Goal: Use online tool/utility: Use online tool/utility

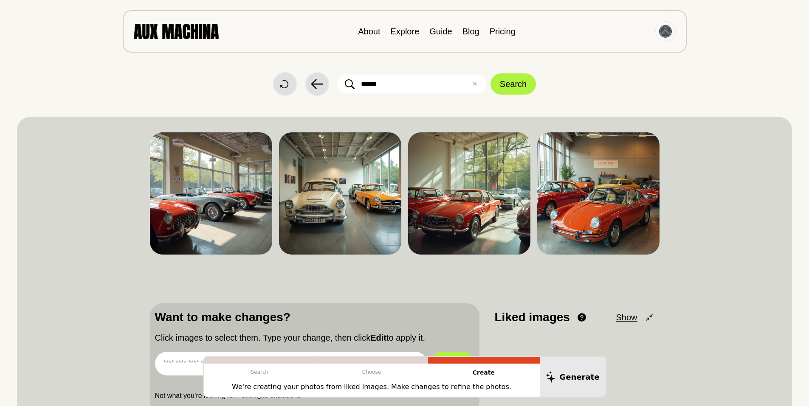
drag, startPoint x: 392, startPoint y: 85, endPoint x: 331, endPoint y: 85, distance: 60.3
click at [331, 85] on div "Start Over Back ****** ✕ Clear Search" at bounding box center [404, 84] width 775 height 24
click at [174, 32] on img at bounding box center [176, 31] width 85 height 15
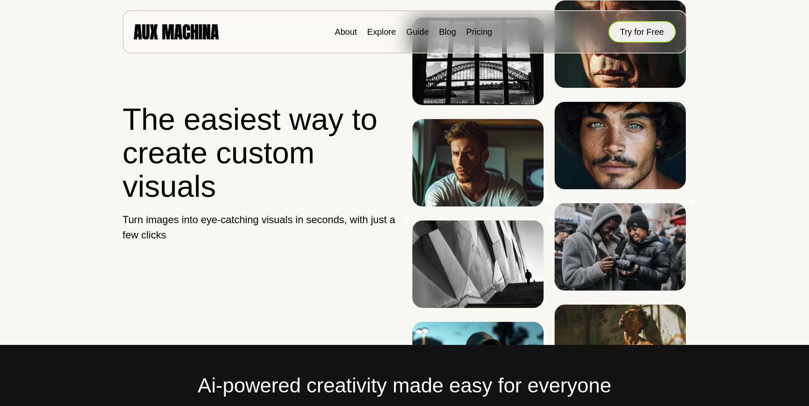
click at [636, 30] on button "Try for Free" at bounding box center [642, 31] width 67 height 21
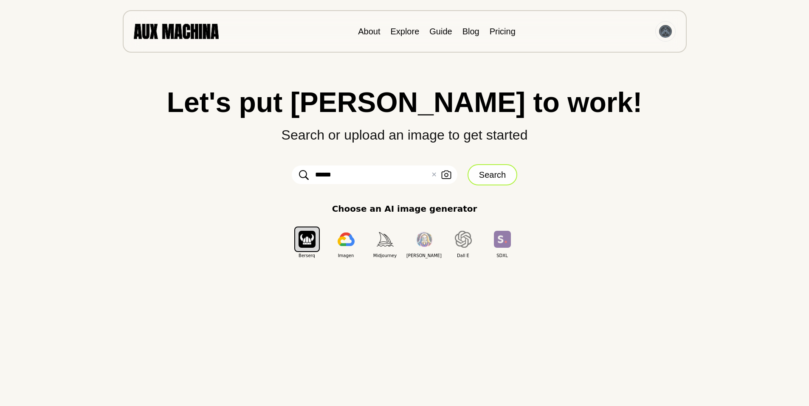
click at [486, 174] on button "Search" at bounding box center [493, 174] width 50 height 21
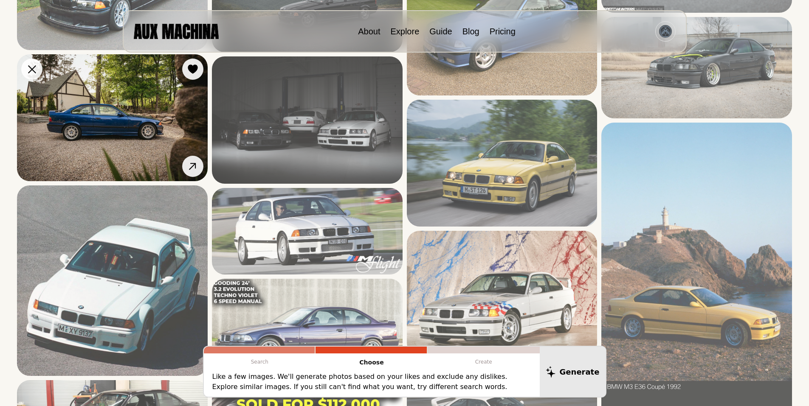
scroll to position [453, 0]
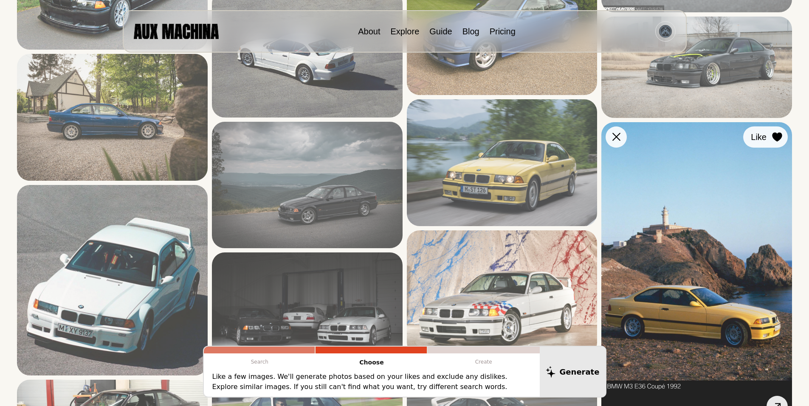
click at [777, 136] on icon at bounding box center [777, 137] width 10 height 9
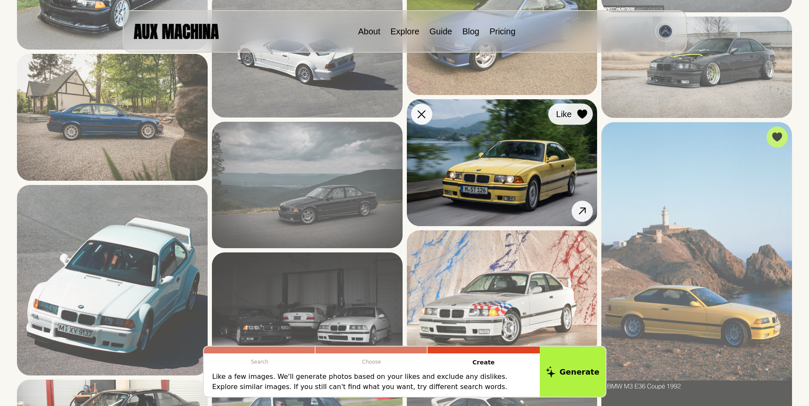
click at [582, 114] on icon at bounding box center [583, 114] width 10 height 9
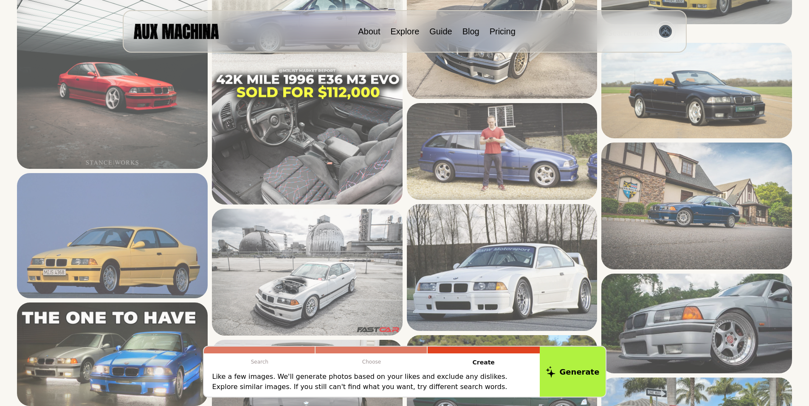
scroll to position [963, 0]
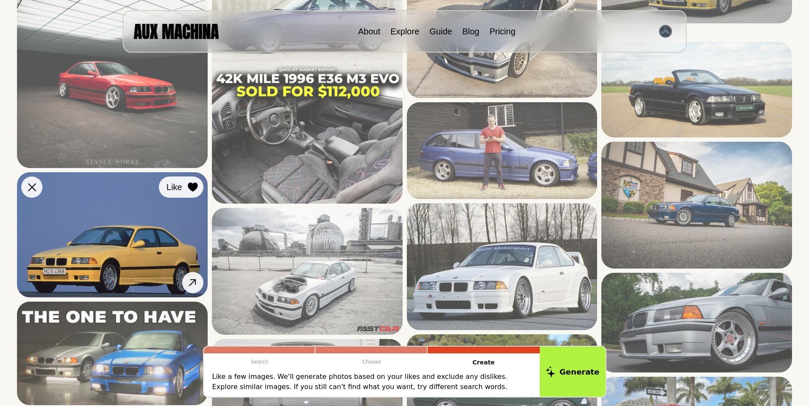
click at [191, 184] on icon at bounding box center [193, 187] width 10 height 9
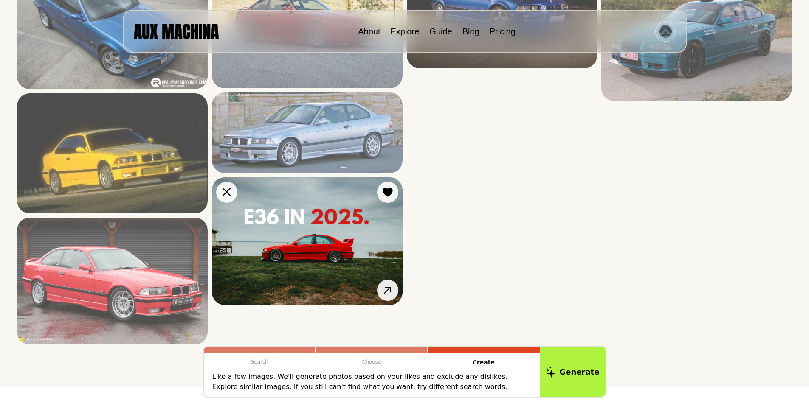
scroll to position [1925, 0]
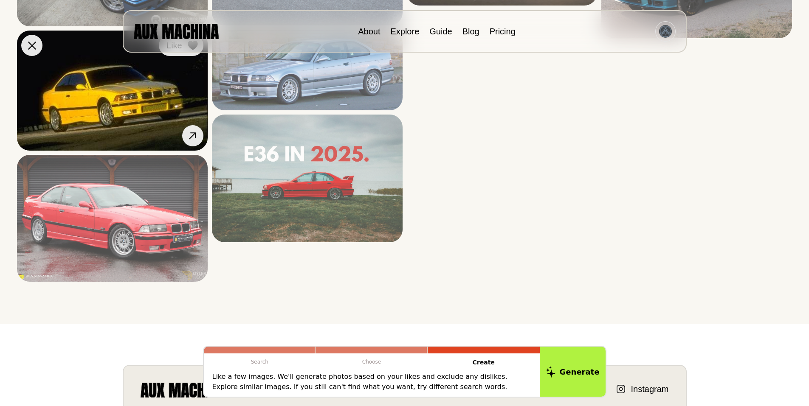
click at [194, 50] on icon at bounding box center [193, 45] width 10 height 9
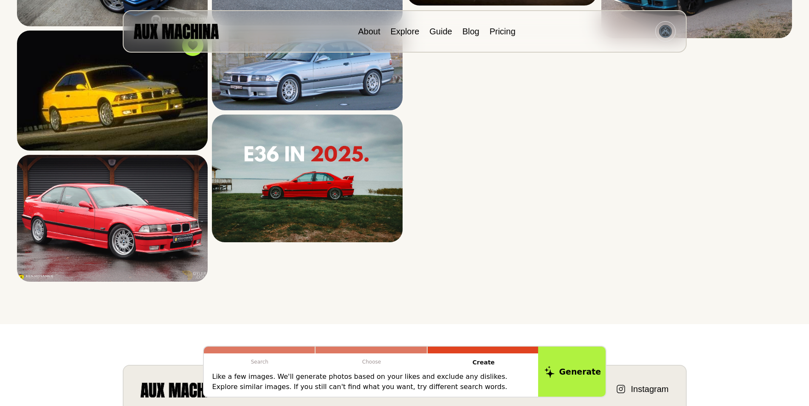
click at [579, 370] on button "Generate" at bounding box center [572, 372] width 69 height 53
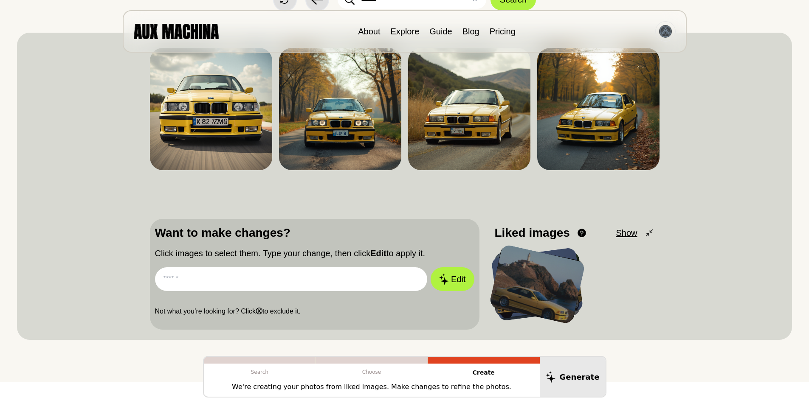
scroll to position [0, 0]
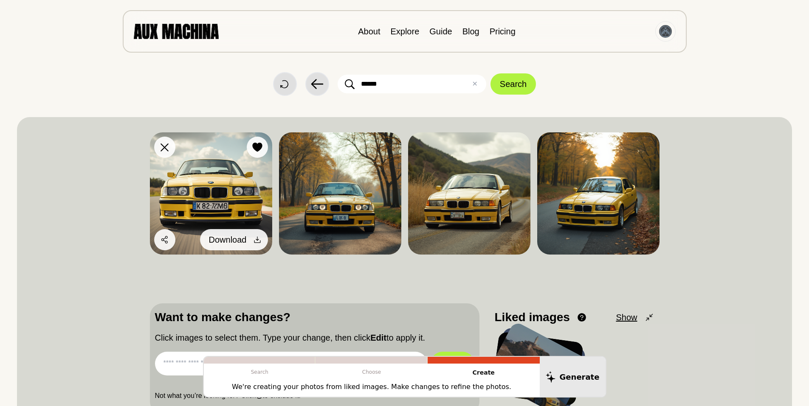
click at [255, 237] on icon at bounding box center [257, 240] width 8 height 8
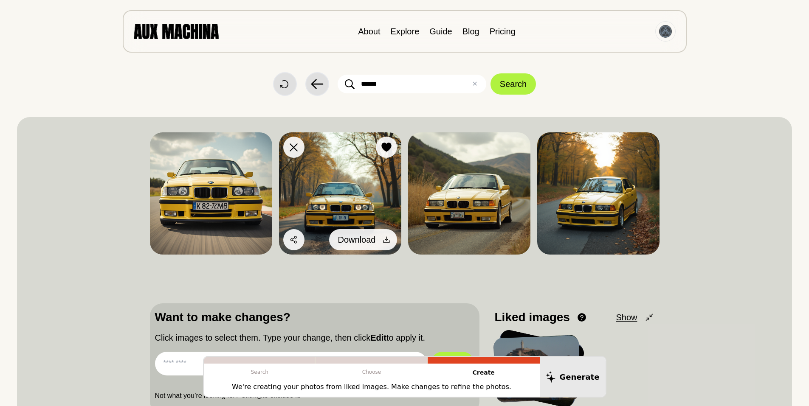
click at [384, 236] on icon at bounding box center [386, 240] width 8 height 8
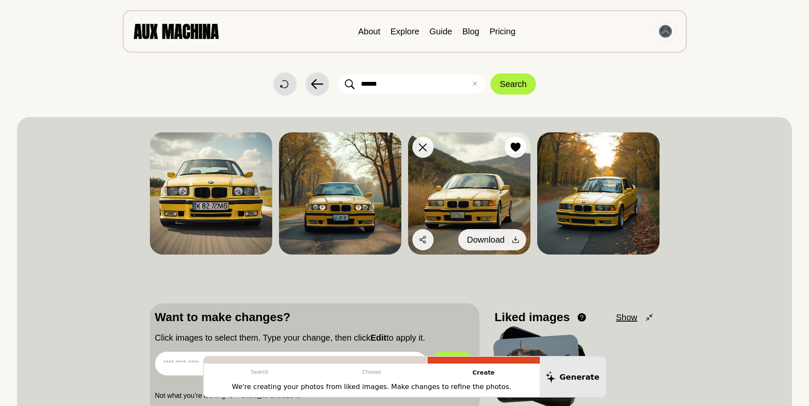
click at [517, 237] on icon at bounding box center [515, 240] width 8 height 8
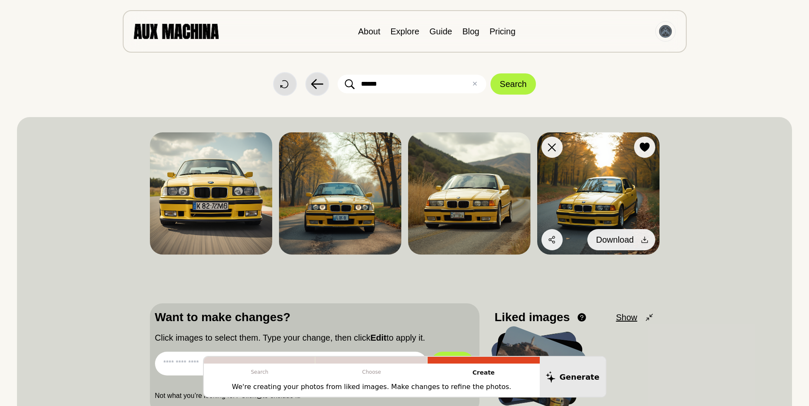
click at [645, 239] on icon at bounding box center [645, 240] width 8 height 8
click at [601, 208] on img at bounding box center [598, 194] width 122 height 122
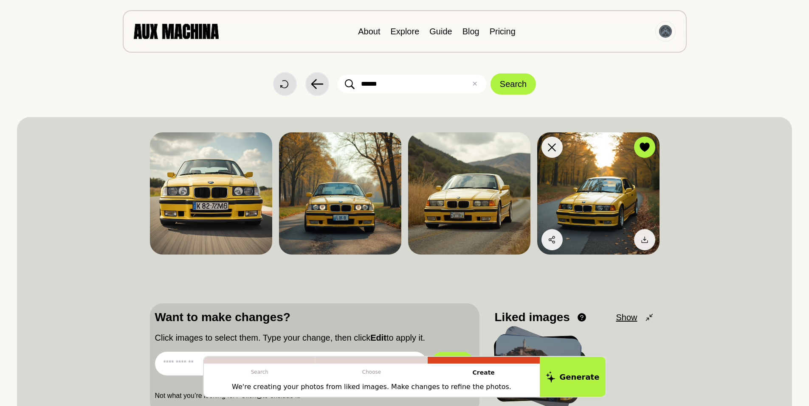
click at [601, 208] on img at bounding box center [598, 194] width 122 height 122
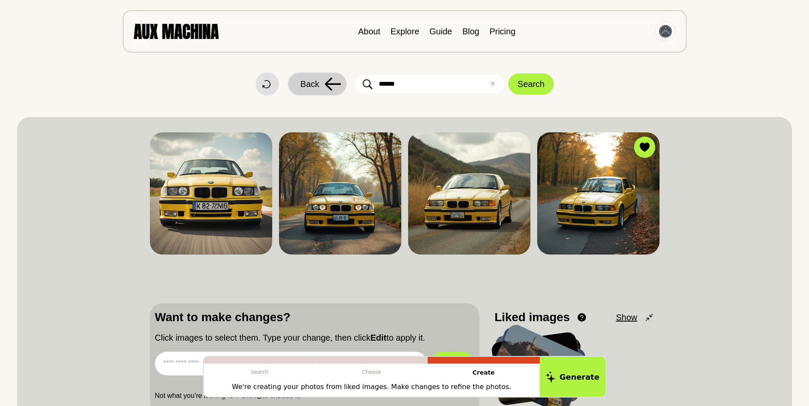
click at [307, 81] on span "Back" at bounding box center [309, 84] width 19 height 13
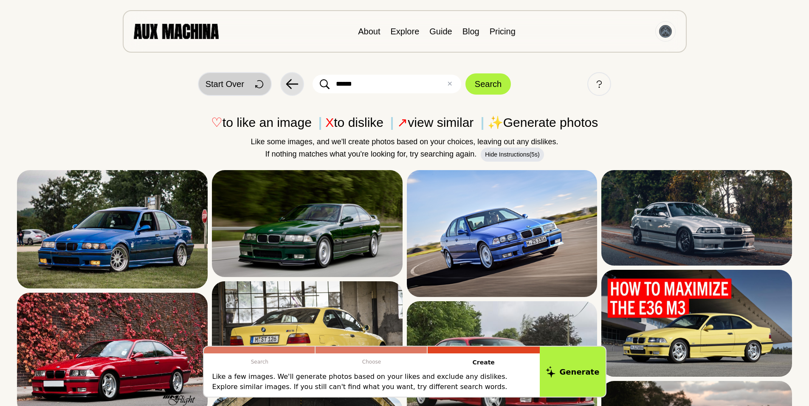
click at [222, 82] on span "Start Over" at bounding box center [225, 84] width 39 height 13
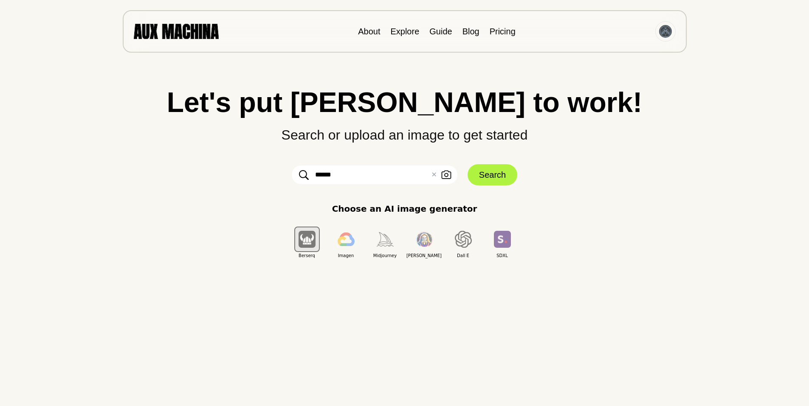
drag, startPoint x: 344, startPoint y: 176, endPoint x: 403, endPoint y: 163, distance: 60.9
click at [333, 174] on input "******" at bounding box center [375, 175] width 166 height 19
click at [435, 176] on button "✕ Clear" at bounding box center [434, 175] width 6 height 10
click at [350, 177] on input "text" at bounding box center [375, 175] width 166 height 19
click at [340, 181] on input "text" at bounding box center [375, 175] width 166 height 19
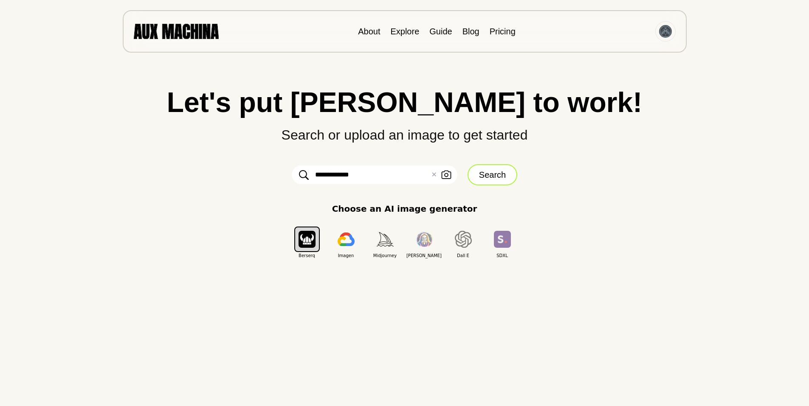
type input "**********"
click at [485, 175] on button "Search" at bounding box center [493, 174] width 50 height 21
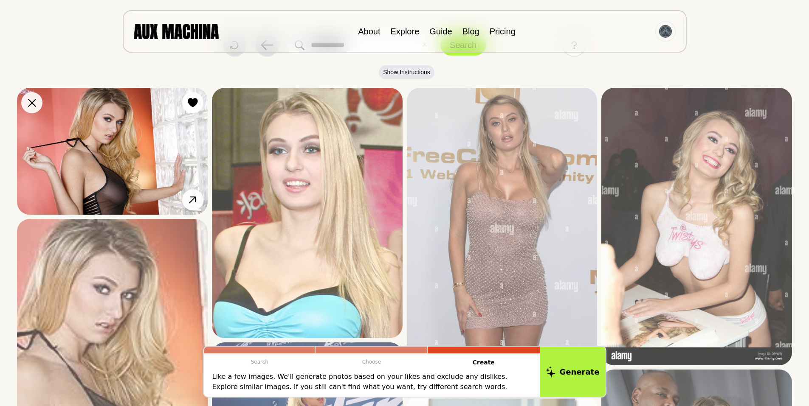
scroll to position [28, 0]
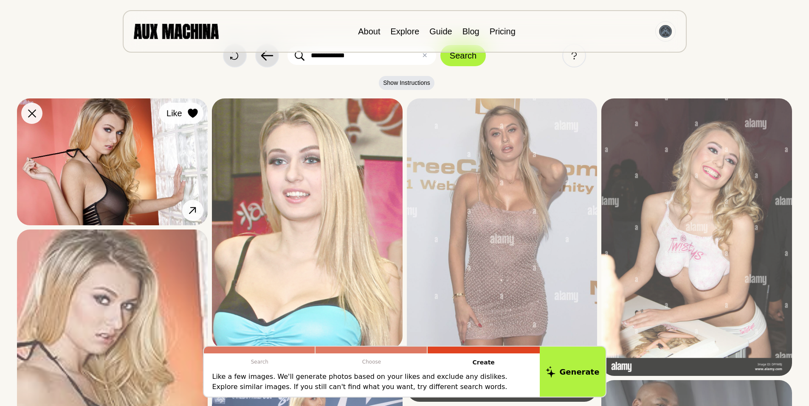
click at [193, 109] on icon at bounding box center [193, 113] width 10 height 9
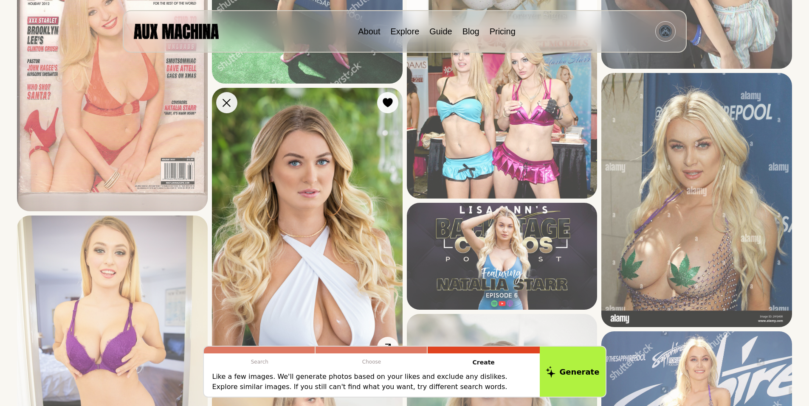
scroll to position [595, 0]
click at [388, 103] on icon at bounding box center [388, 103] width 10 height 9
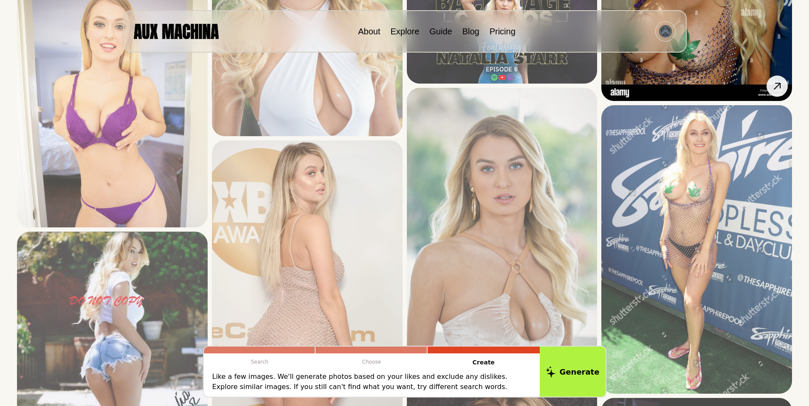
scroll to position [906, 0]
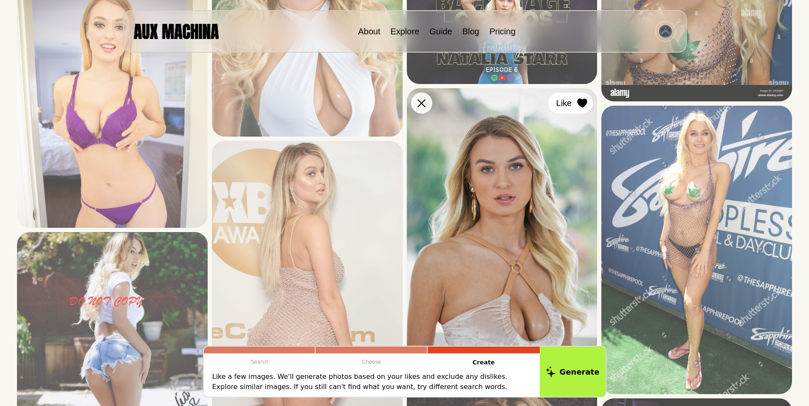
click at [581, 100] on icon at bounding box center [583, 103] width 10 height 9
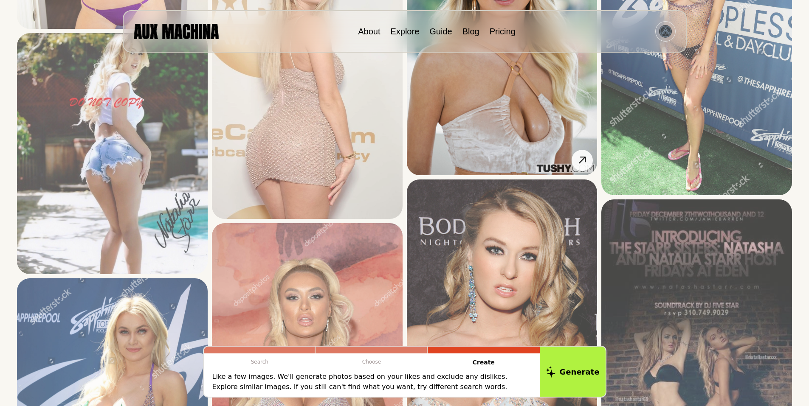
scroll to position [1133, 0]
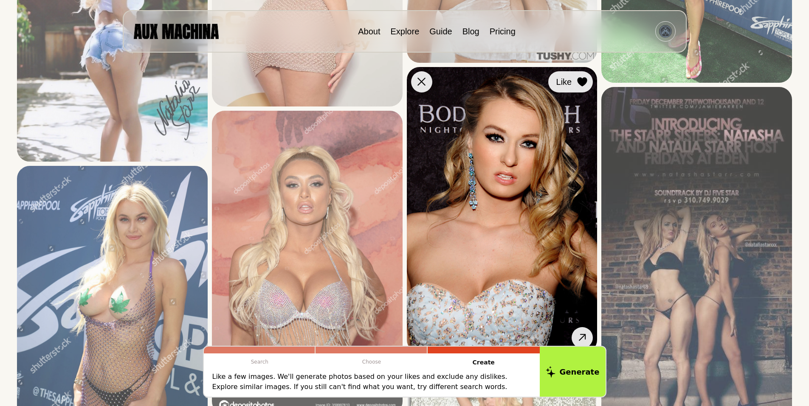
click at [581, 80] on icon at bounding box center [583, 81] width 10 height 9
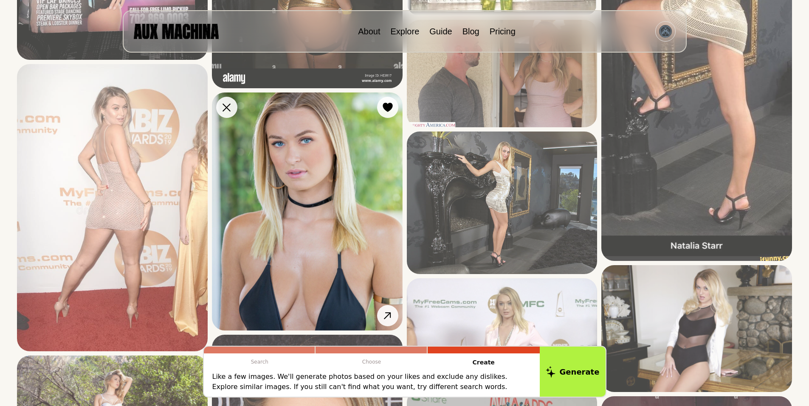
scroll to position [1755, 0]
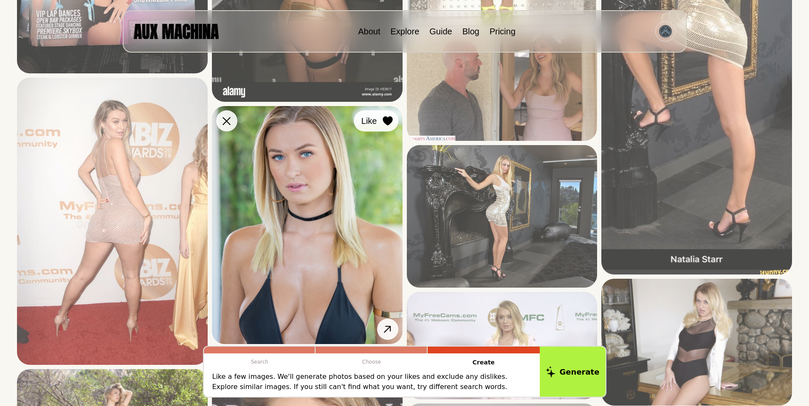
click at [387, 119] on icon at bounding box center [388, 120] width 10 height 9
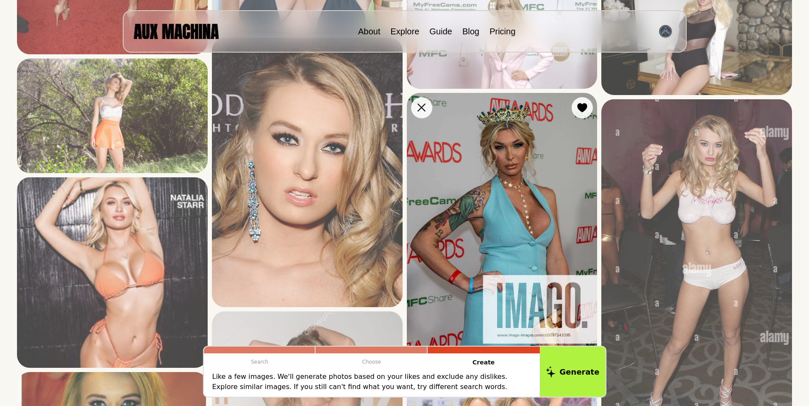
scroll to position [2067, 0]
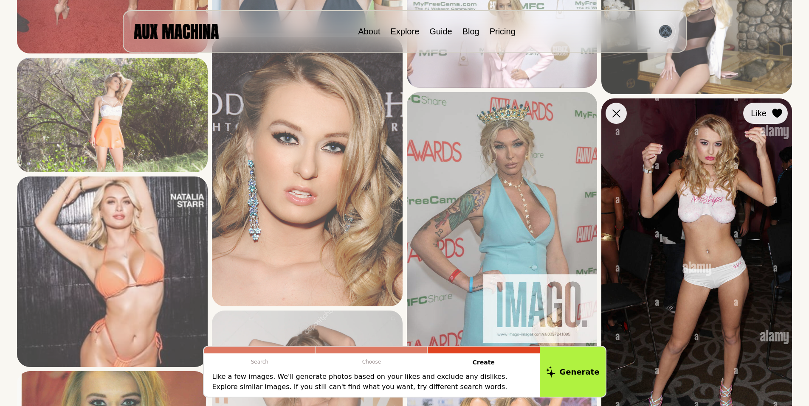
click at [775, 112] on icon at bounding box center [777, 113] width 10 height 9
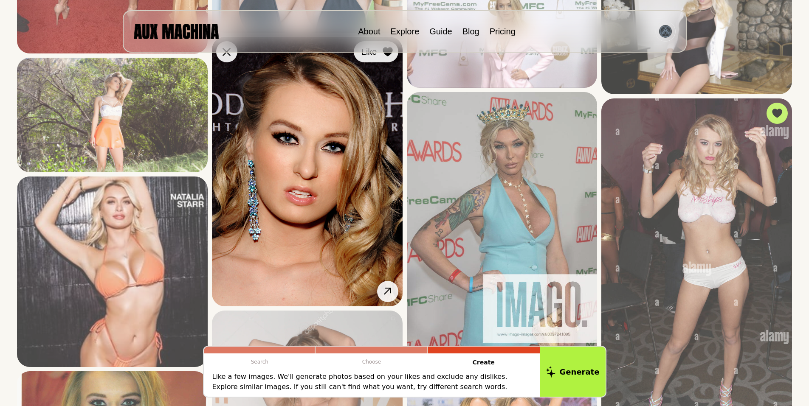
click at [385, 54] on icon at bounding box center [388, 51] width 10 height 9
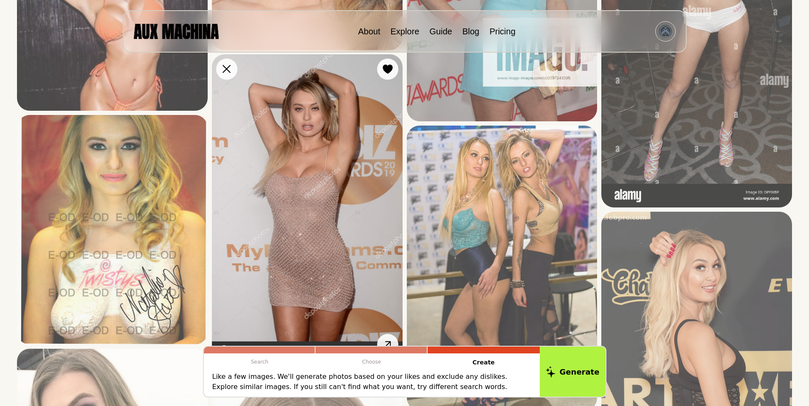
scroll to position [2294, 0]
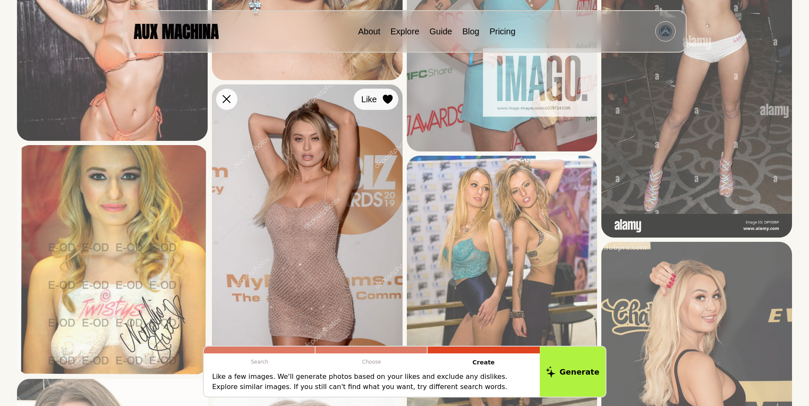
click at [387, 98] on icon at bounding box center [388, 99] width 10 height 9
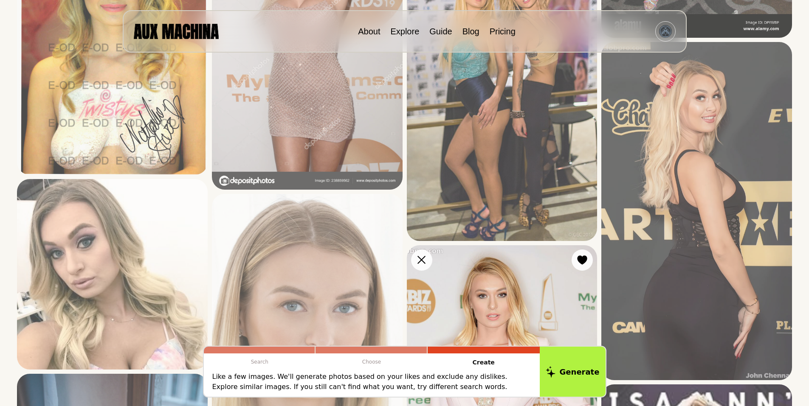
scroll to position [2577, 0]
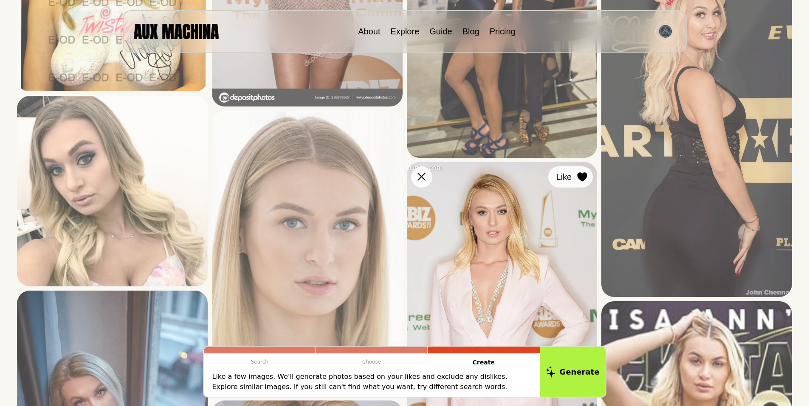
click at [582, 176] on icon at bounding box center [583, 176] width 10 height 9
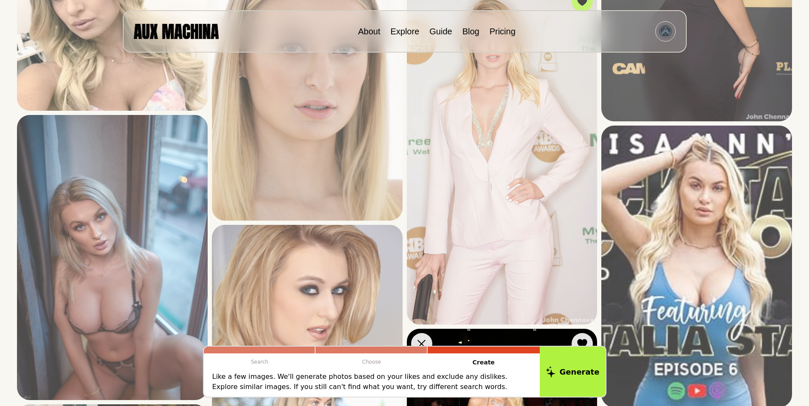
scroll to position [2860, 0]
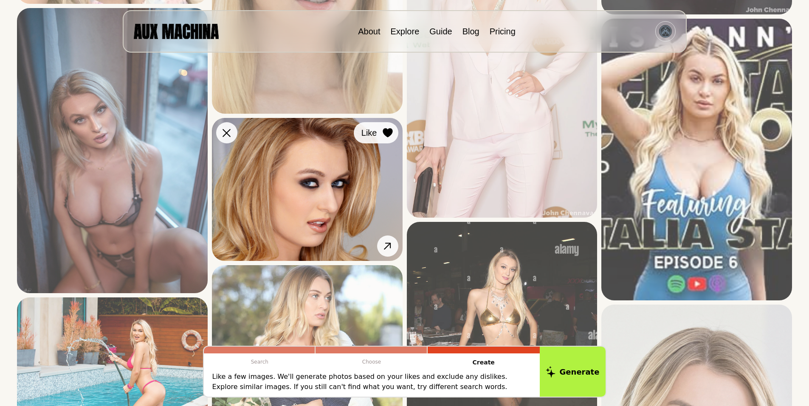
click at [386, 131] on icon at bounding box center [388, 133] width 10 height 9
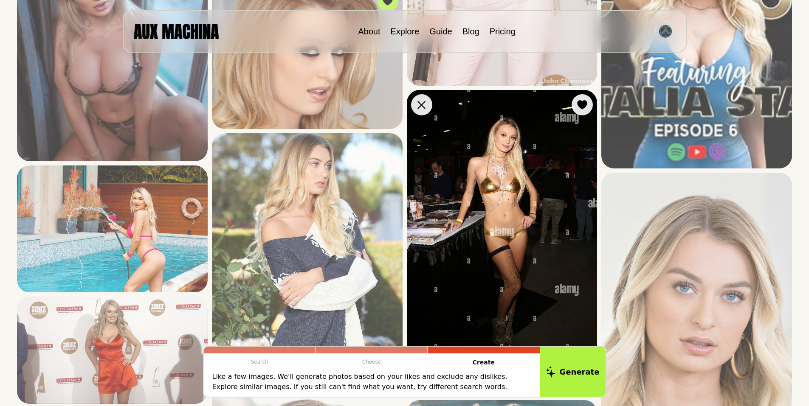
scroll to position [3002, 0]
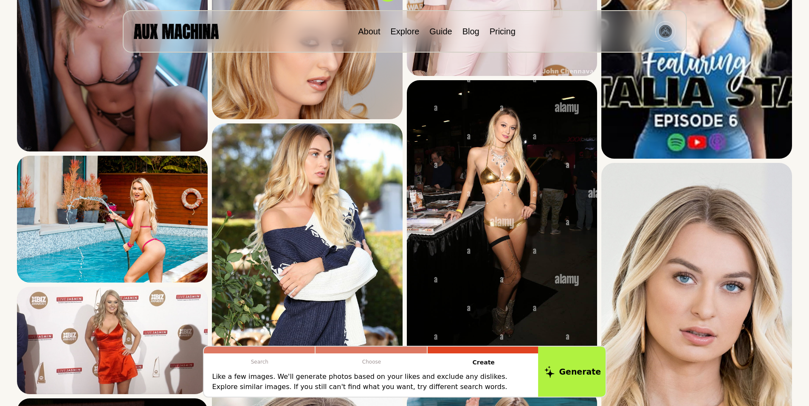
click at [587, 373] on button "Generate" at bounding box center [572, 372] width 69 height 53
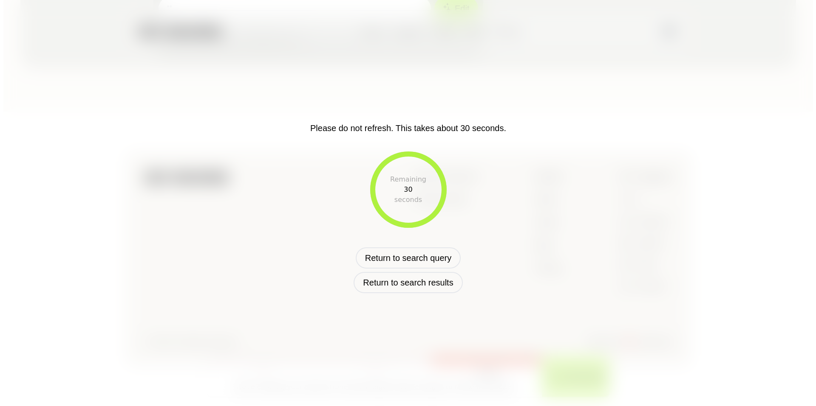
scroll to position [356, 0]
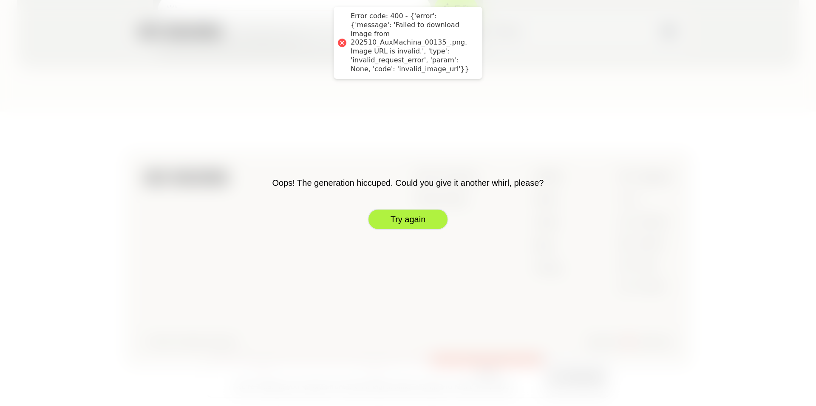
click at [409, 221] on button "Try again" at bounding box center [407, 219] width 81 height 21
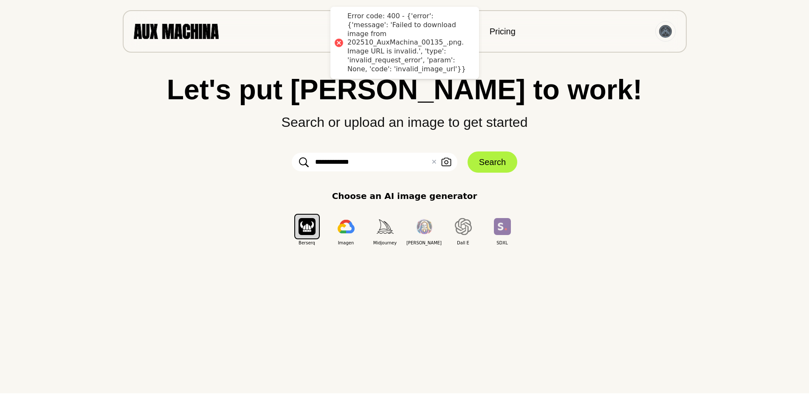
scroll to position [0, 0]
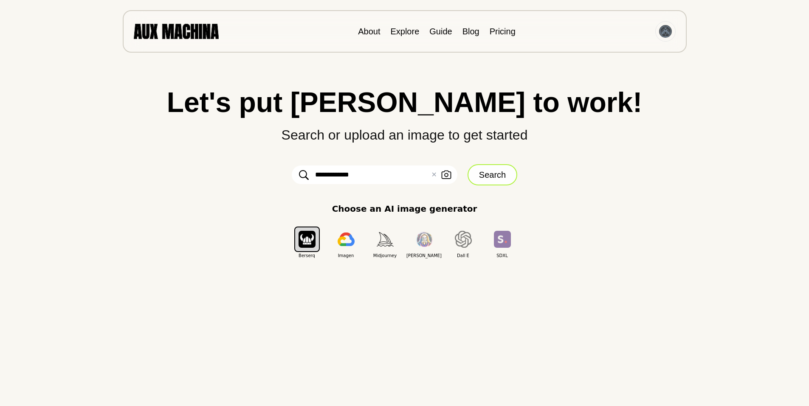
click at [486, 173] on button "Search" at bounding box center [493, 174] width 50 height 21
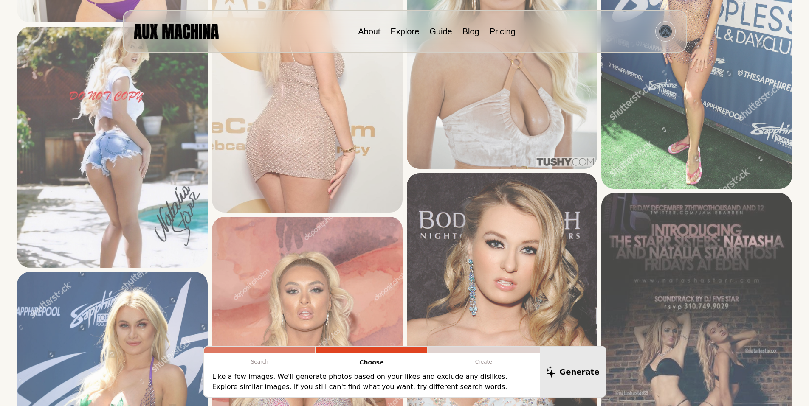
scroll to position [1104, 0]
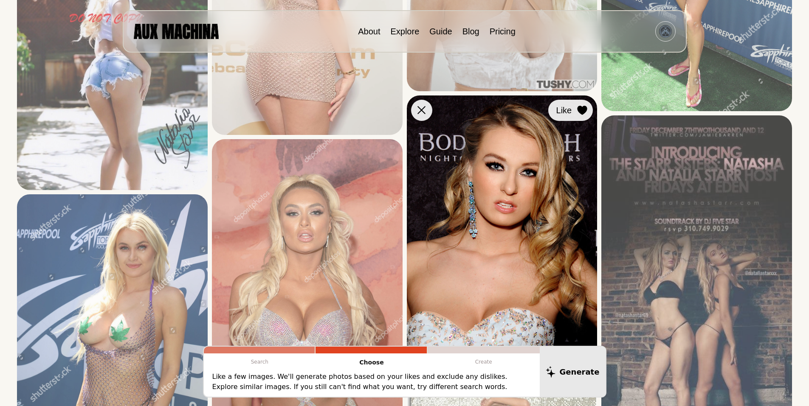
click at [581, 108] on icon at bounding box center [583, 110] width 10 height 9
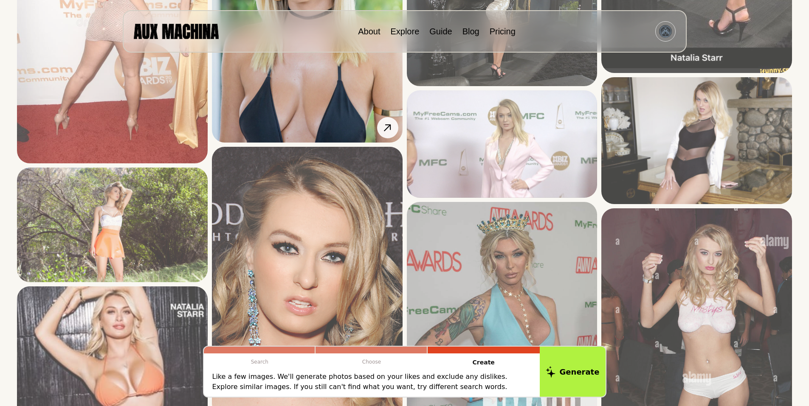
scroll to position [1954, 0]
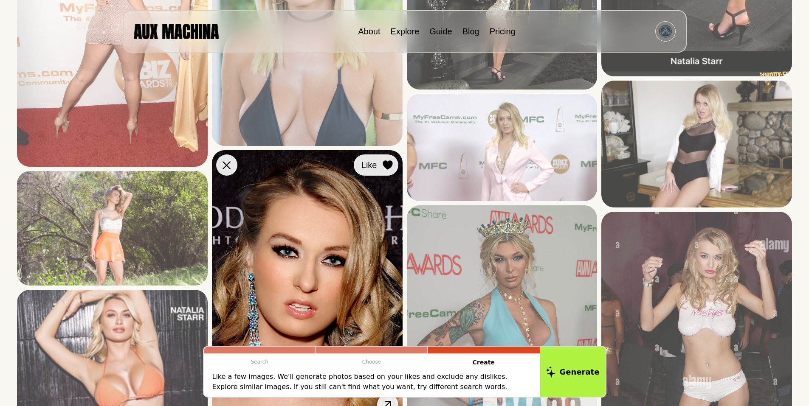
click at [387, 165] on icon at bounding box center [388, 165] width 10 height 9
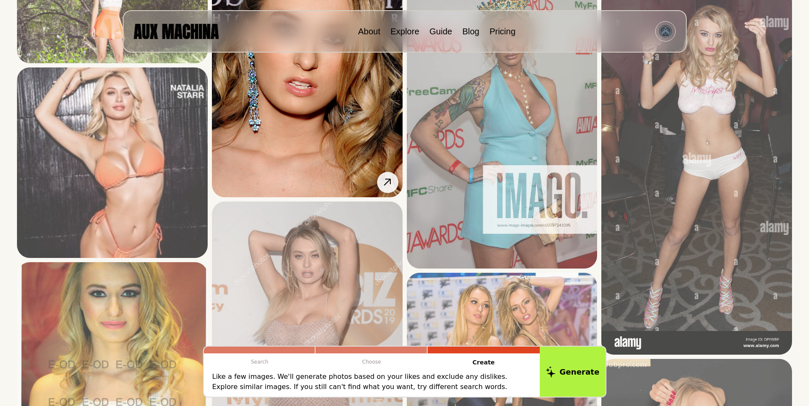
scroll to position [2294, 0]
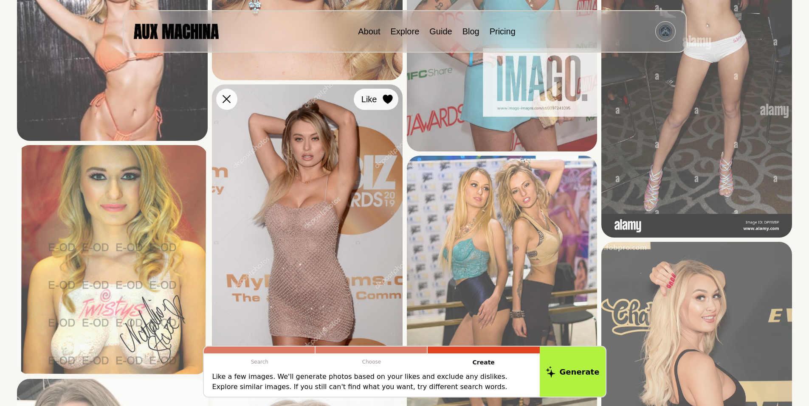
click at [384, 97] on icon at bounding box center [388, 99] width 10 height 9
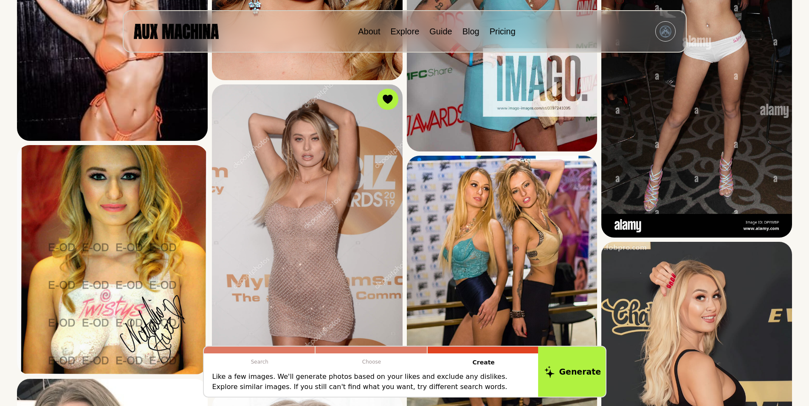
click at [579, 370] on button "Generate" at bounding box center [572, 372] width 69 height 53
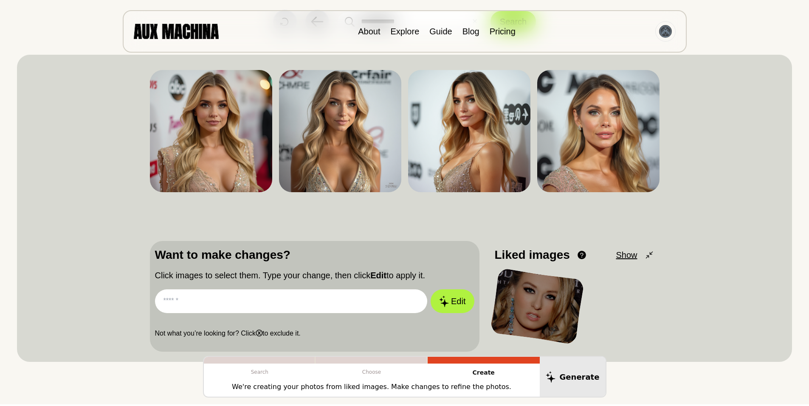
scroll to position [44, 0]
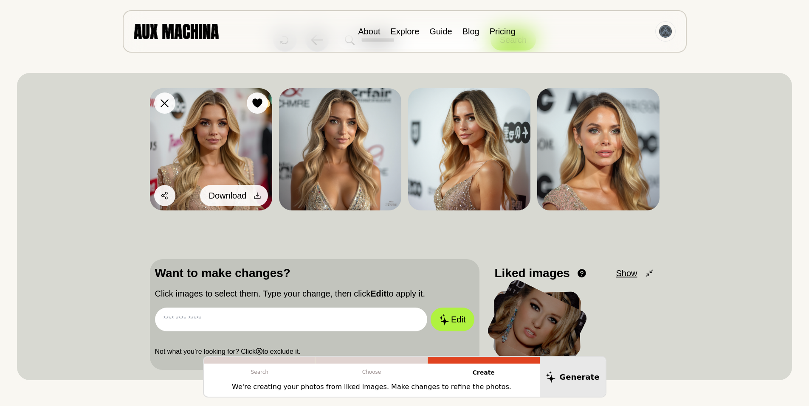
click at [256, 194] on icon at bounding box center [257, 196] width 8 height 8
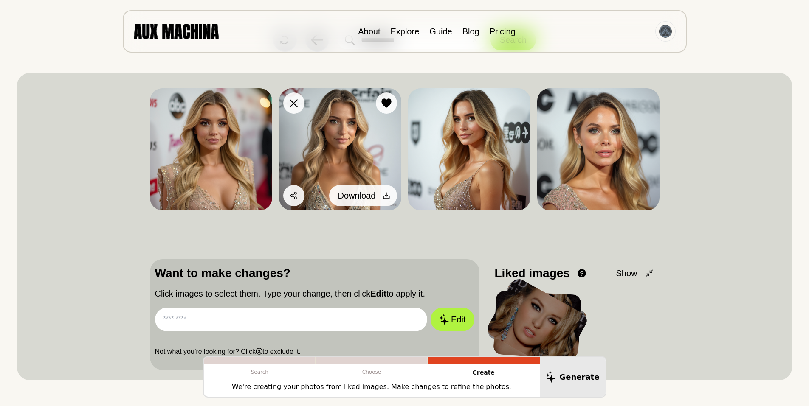
click at [386, 194] on icon at bounding box center [386, 196] width 6 height 6
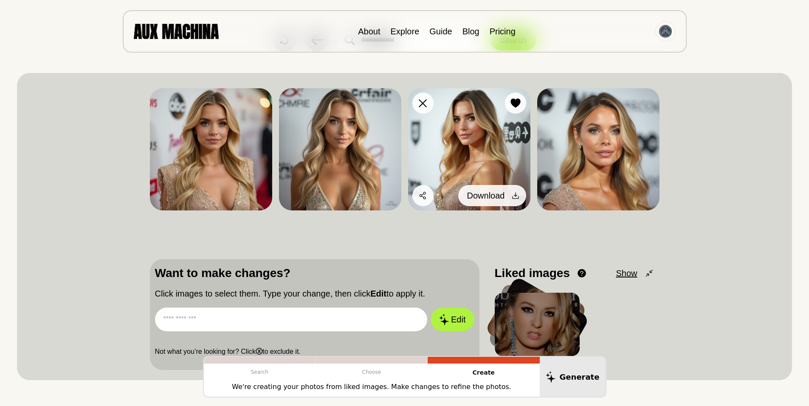
drag, startPoint x: 515, startPoint y: 192, endPoint x: 530, endPoint y: 190, distance: 14.6
click at [515, 192] on icon at bounding box center [515, 196] width 8 height 8
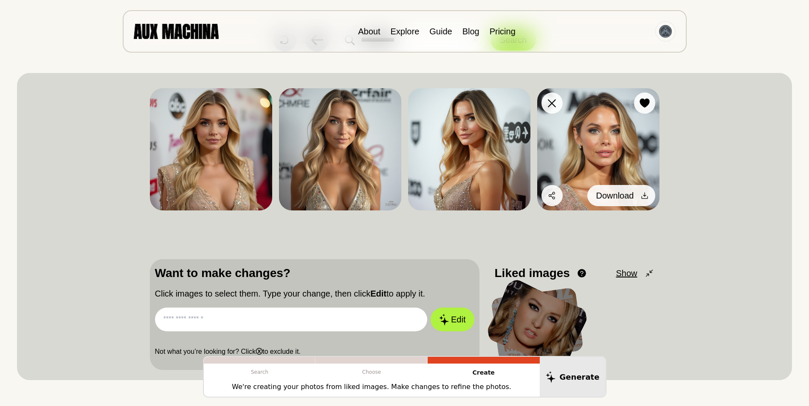
click at [645, 194] on icon at bounding box center [645, 196] width 8 height 8
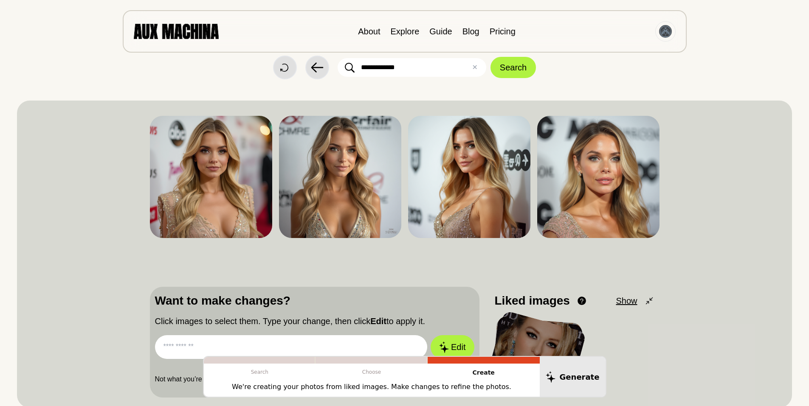
scroll to position [0, 0]
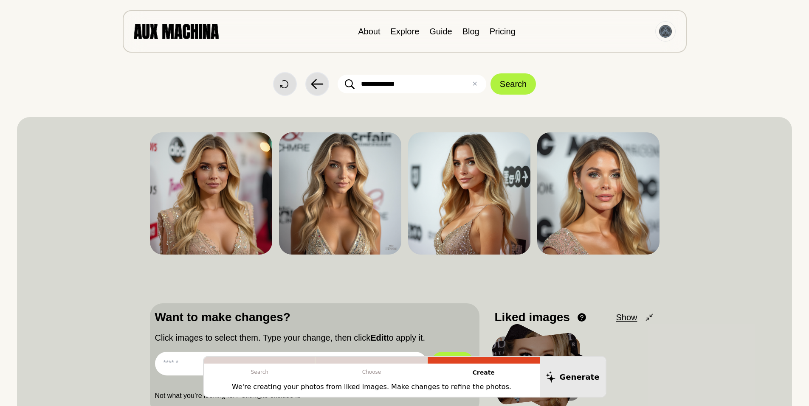
click at [722, 234] on div "Dislike Like Share Download Dislike Like Share Download Dislike Like Share Down…" at bounding box center [404, 271] width 775 height 308
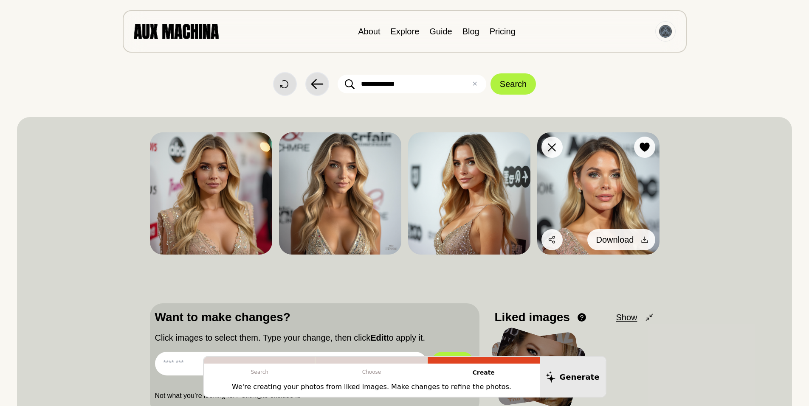
click at [641, 238] on icon at bounding box center [645, 240] width 8 height 8
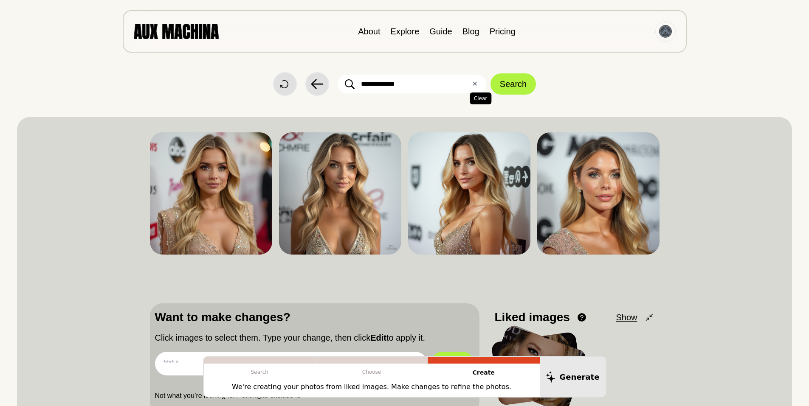
click at [475, 84] on button "✕ Clear" at bounding box center [475, 84] width 6 height 10
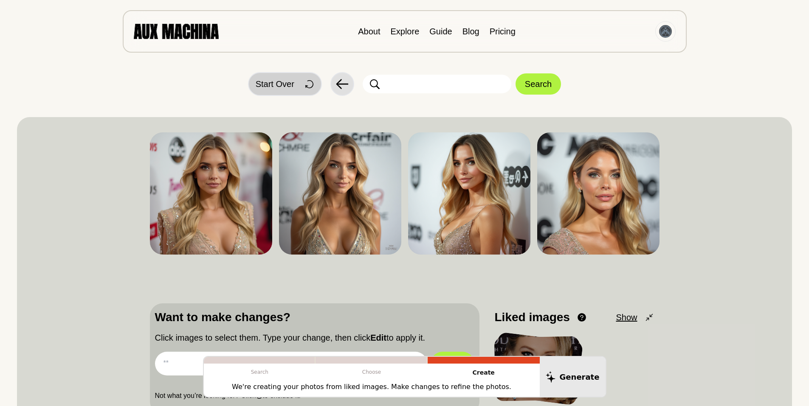
click at [278, 83] on span "Start Over" at bounding box center [275, 84] width 39 height 13
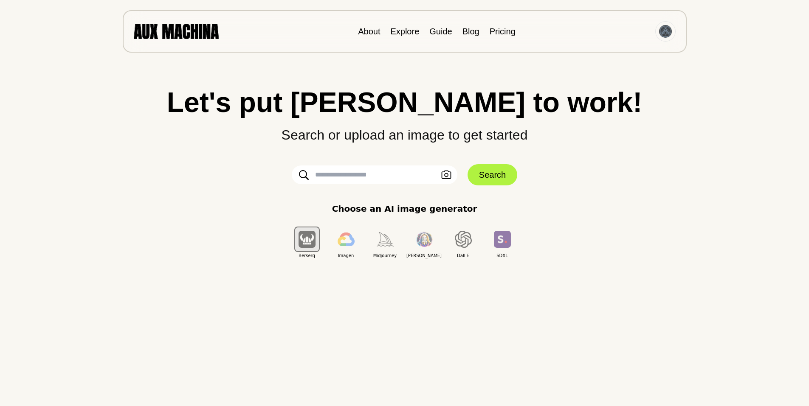
click at [328, 171] on input "text" at bounding box center [375, 175] width 166 height 19
drag, startPoint x: 349, startPoint y: 175, endPoint x: 348, endPoint y: 171, distance: 4.3
click at [348, 175] on input "text" at bounding box center [375, 175] width 166 height 19
type input "**********"
click at [494, 174] on button "Search" at bounding box center [493, 174] width 50 height 21
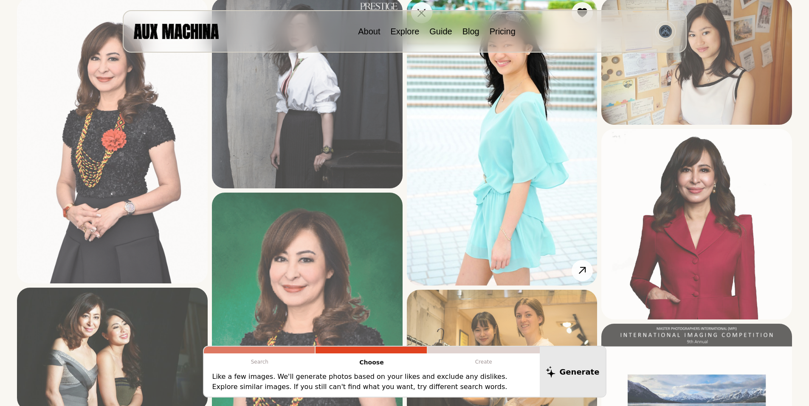
scroll to position [28, 0]
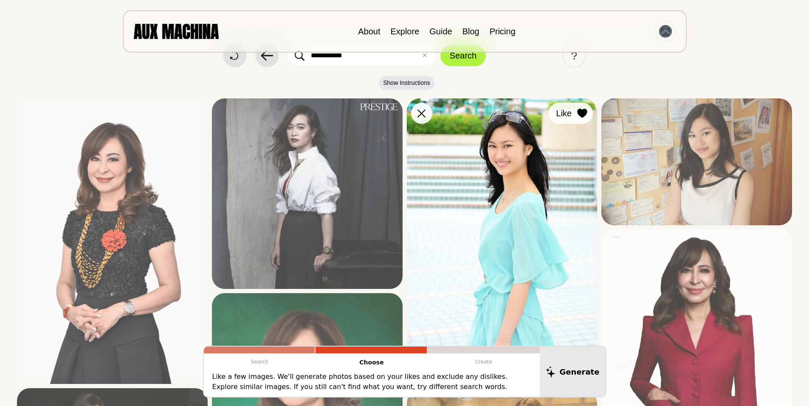
click at [578, 110] on icon at bounding box center [583, 113] width 10 height 9
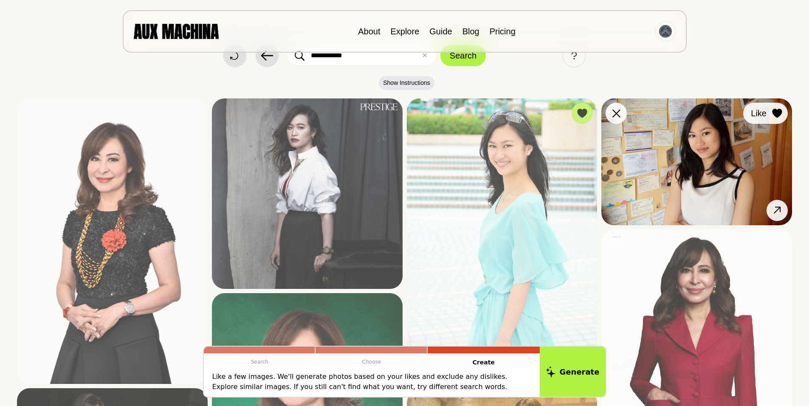
click at [779, 112] on icon at bounding box center [777, 113] width 10 height 9
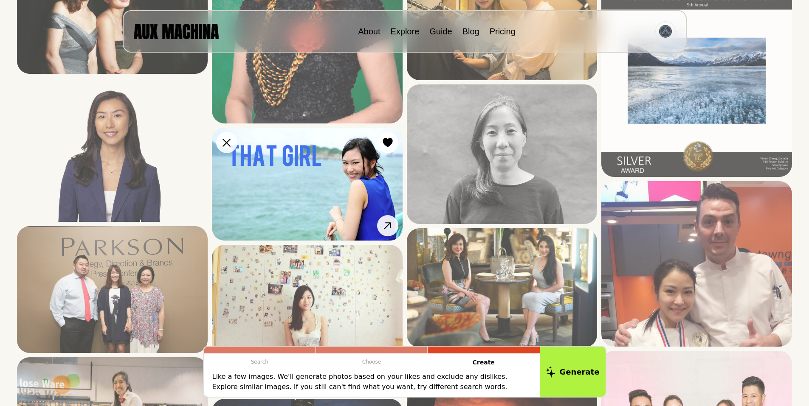
scroll to position [481, 0]
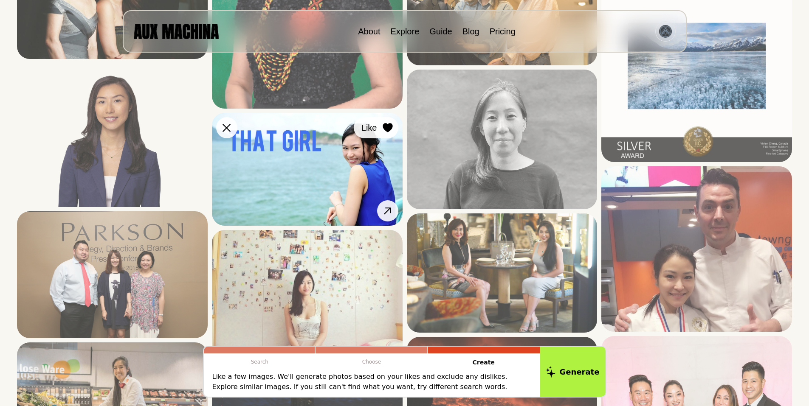
click at [387, 125] on icon at bounding box center [388, 127] width 10 height 9
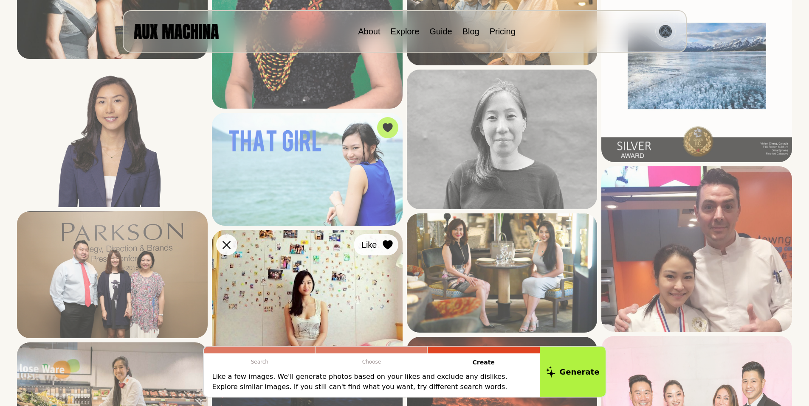
click at [389, 243] on icon at bounding box center [388, 245] width 10 height 9
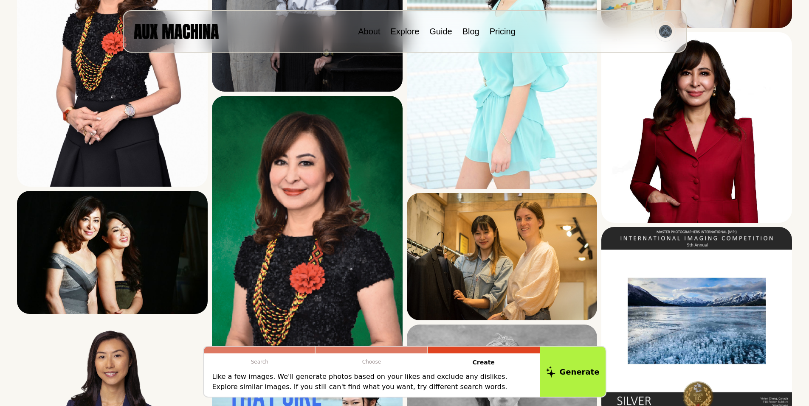
scroll to position [219, 0]
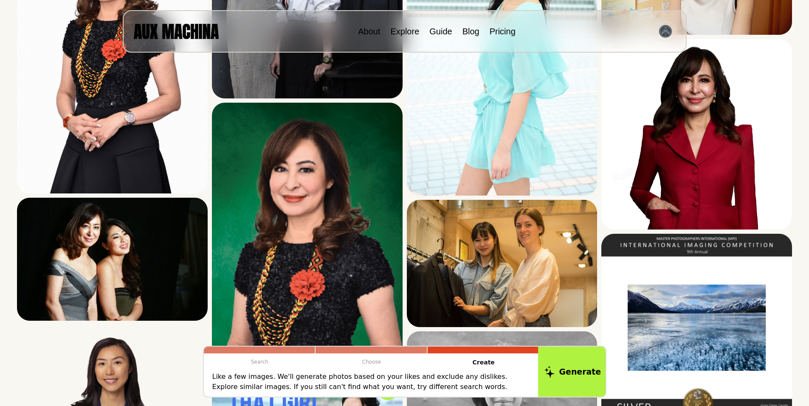
click at [581, 372] on button "Generate" at bounding box center [572, 372] width 69 height 53
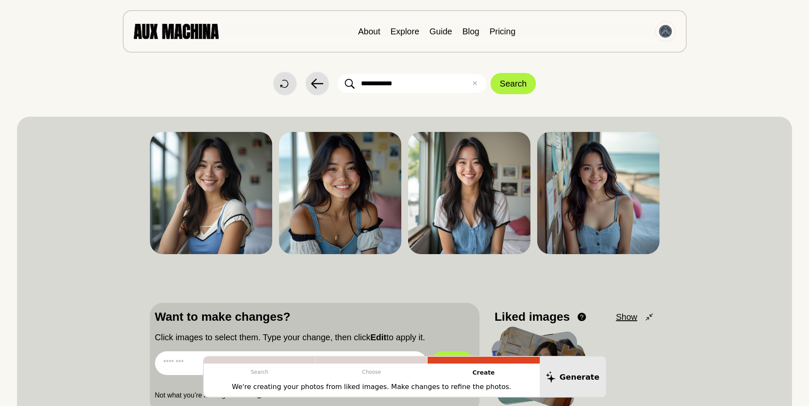
scroll to position [0, 0]
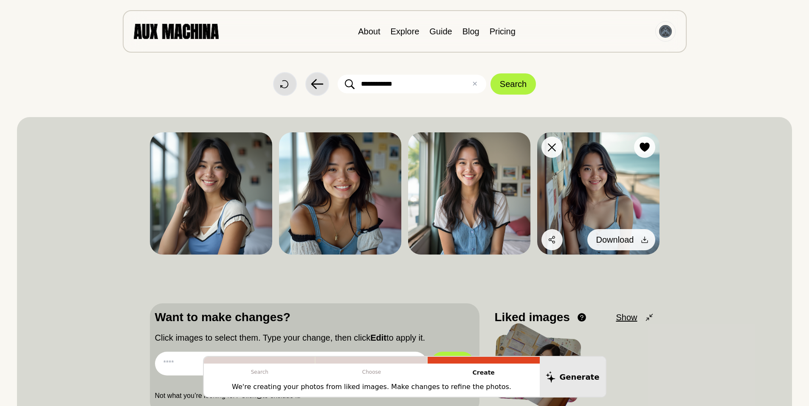
click at [643, 238] on icon at bounding box center [645, 240] width 8 height 8
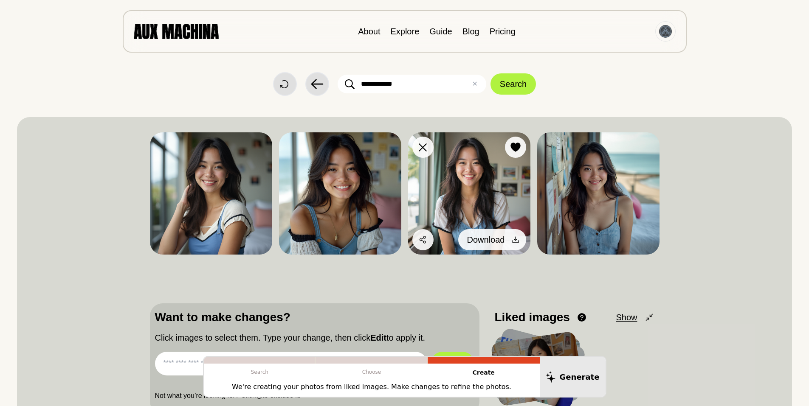
click at [514, 239] on icon at bounding box center [515, 240] width 8 height 8
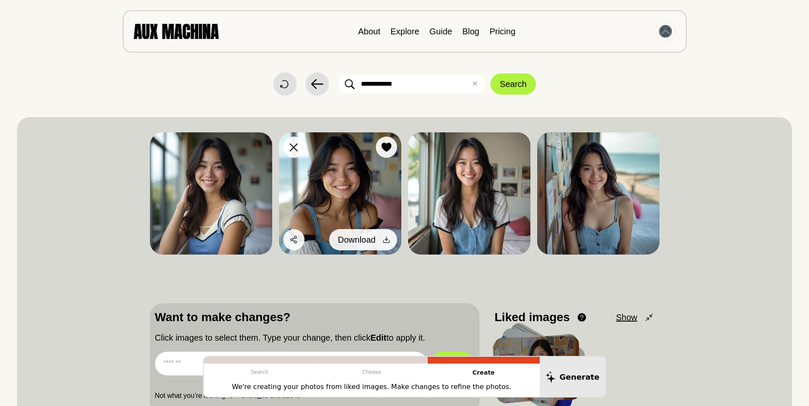
click at [384, 239] on icon at bounding box center [386, 240] width 8 height 8
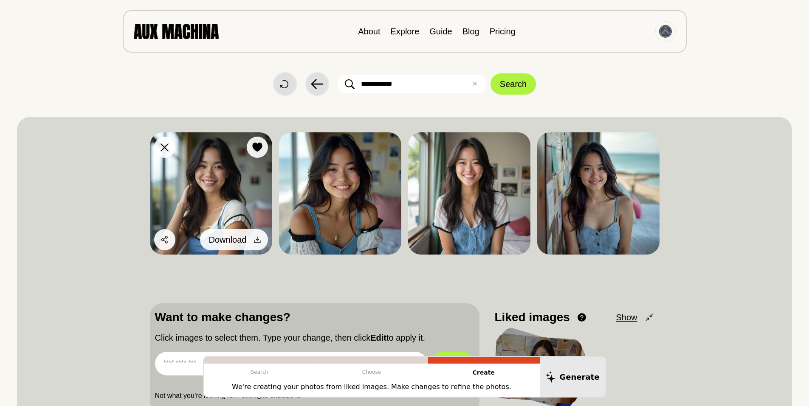
click at [256, 240] on icon at bounding box center [257, 240] width 6 height 6
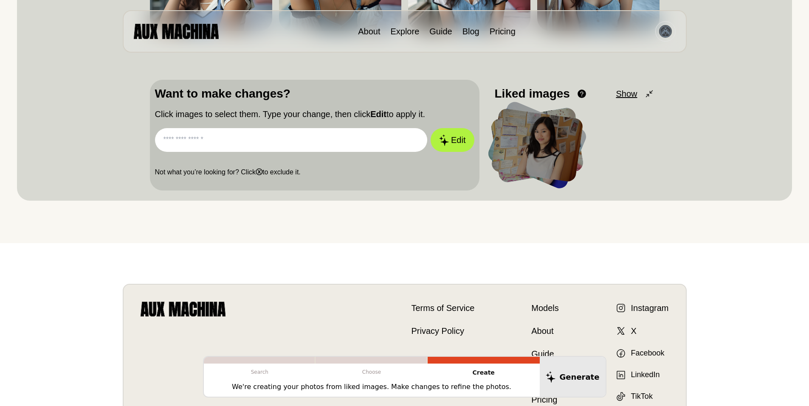
scroll to position [226, 0]
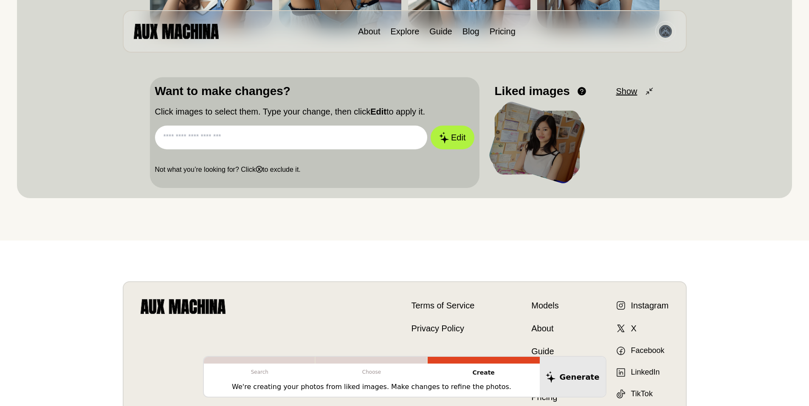
click at [543, 144] on div at bounding box center [537, 143] width 98 height 82
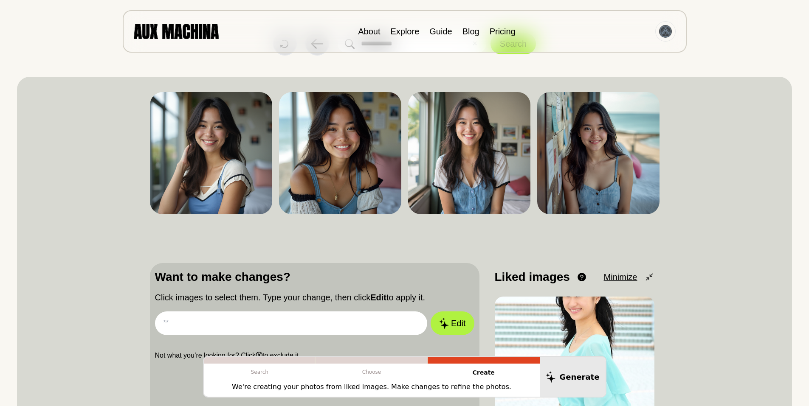
scroll to position [0, 0]
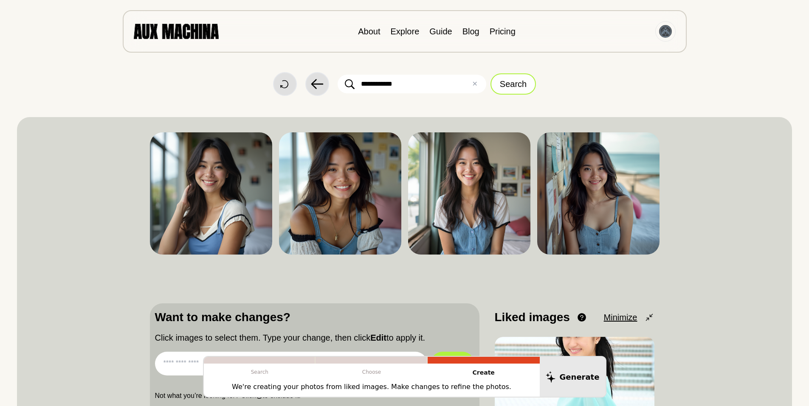
click at [514, 82] on button "Search" at bounding box center [513, 83] width 45 height 21
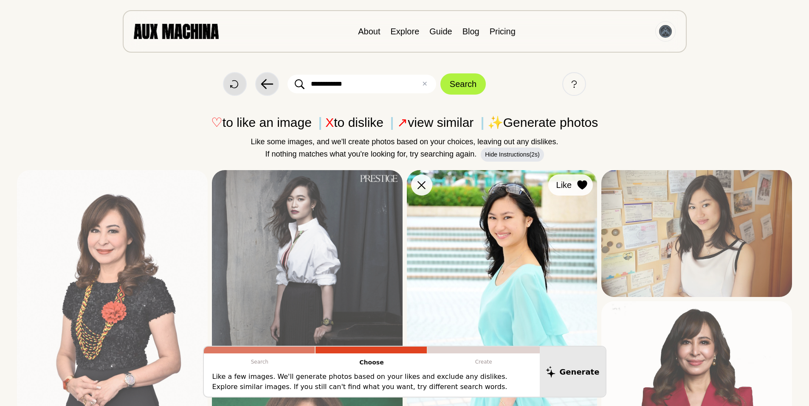
click at [580, 184] on icon at bounding box center [583, 185] width 10 height 9
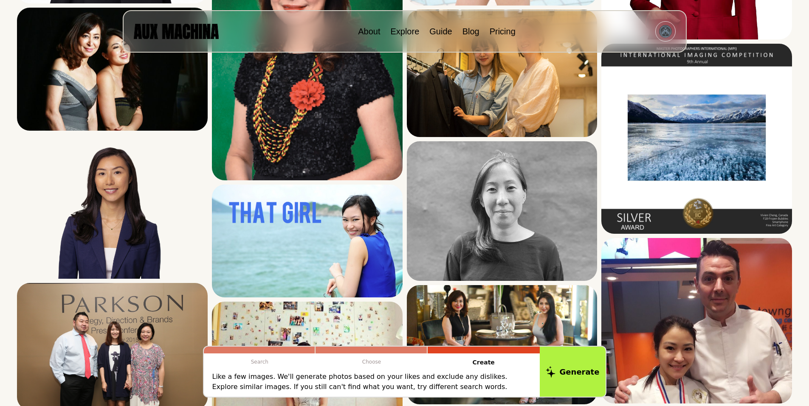
scroll to position [358, 0]
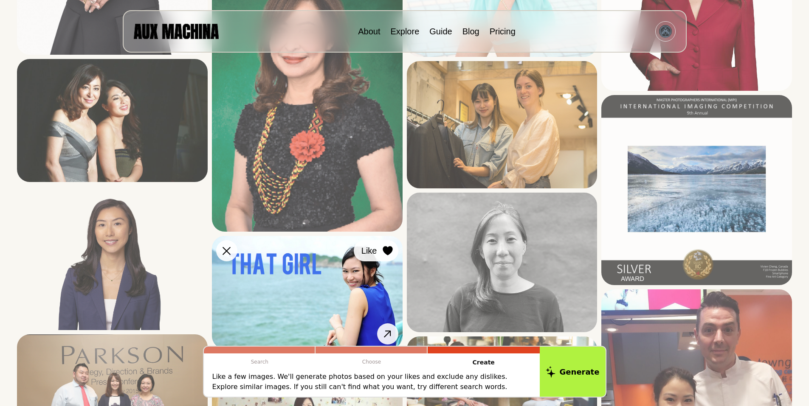
click at [387, 249] on icon at bounding box center [388, 250] width 10 height 9
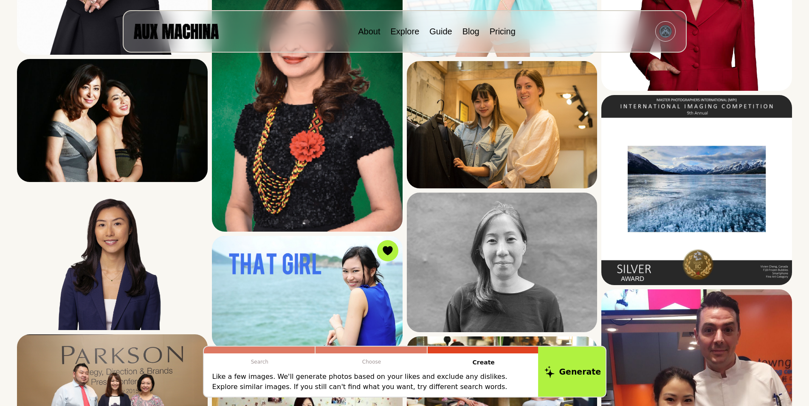
click at [576, 369] on button "Generate" at bounding box center [572, 372] width 69 height 53
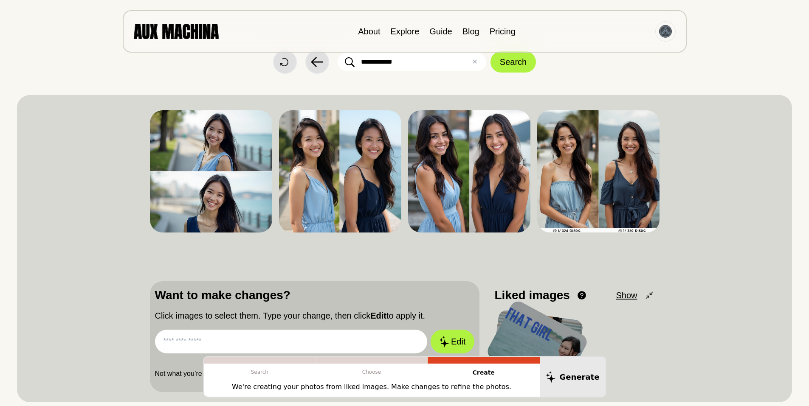
scroll to position [16, 0]
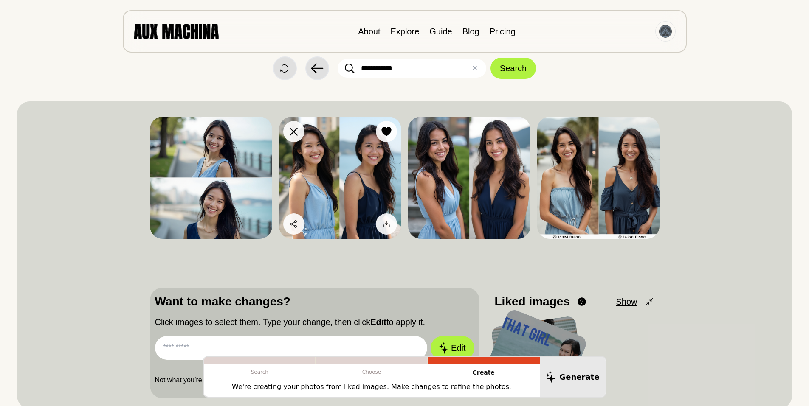
drag, startPoint x: 254, startPoint y: 227, endPoint x: 344, endPoint y: 226, distance: 89.6
click at [0, 0] on icon at bounding box center [0, 0] width 0 height 0
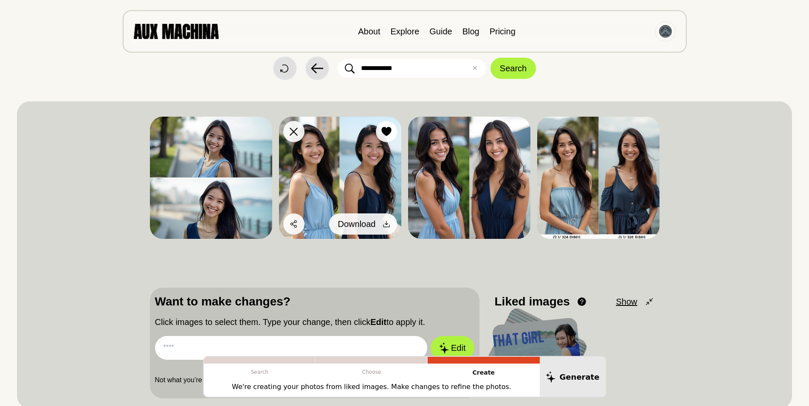
click at [387, 223] on icon at bounding box center [386, 224] width 8 height 8
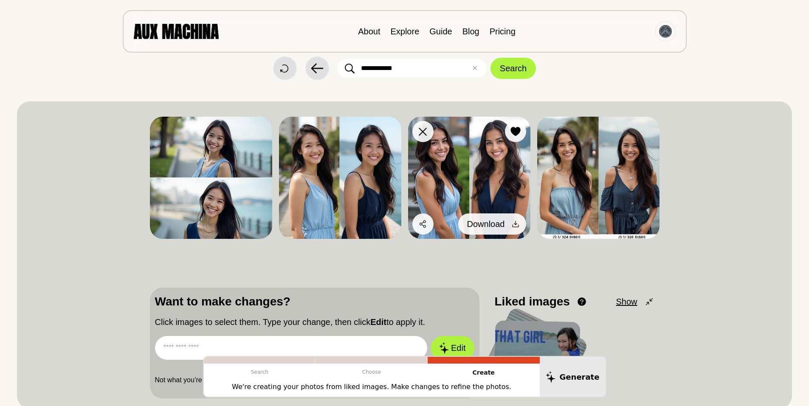
click at [516, 220] on icon at bounding box center [515, 224] width 8 height 8
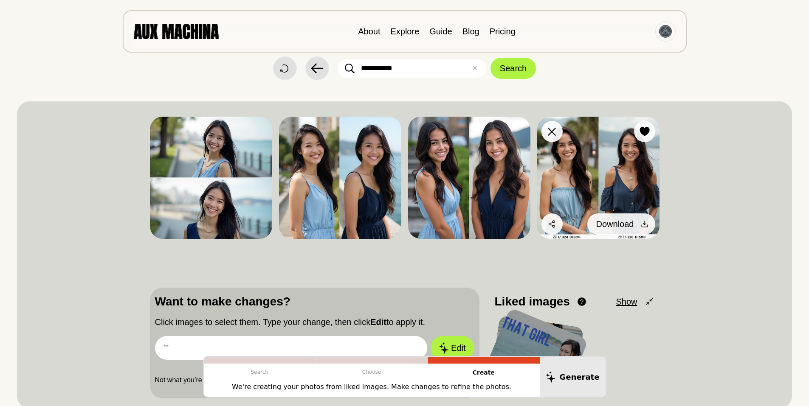
click at [641, 223] on icon at bounding box center [645, 224] width 8 height 8
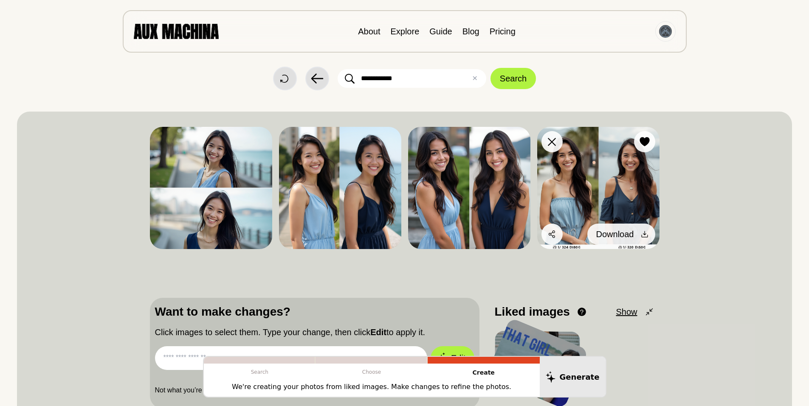
scroll to position [0, 0]
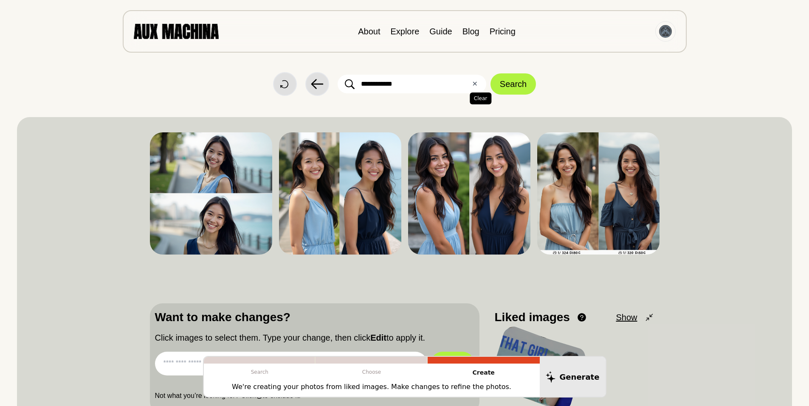
click at [476, 80] on button "✕ Clear" at bounding box center [475, 84] width 6 height 10
click at [392, 87] on input "text" at bounding box center [412, 84] width 149 height 19
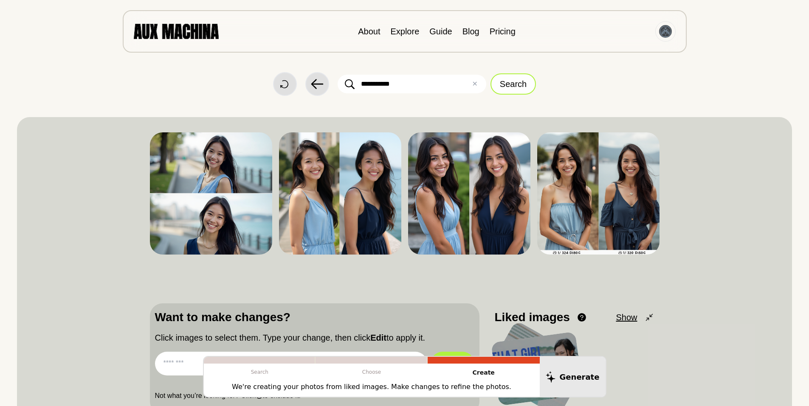
type input "**********"
click at [511, 80] on button "Search" at bounding box center [513, 83] width 45 height 21
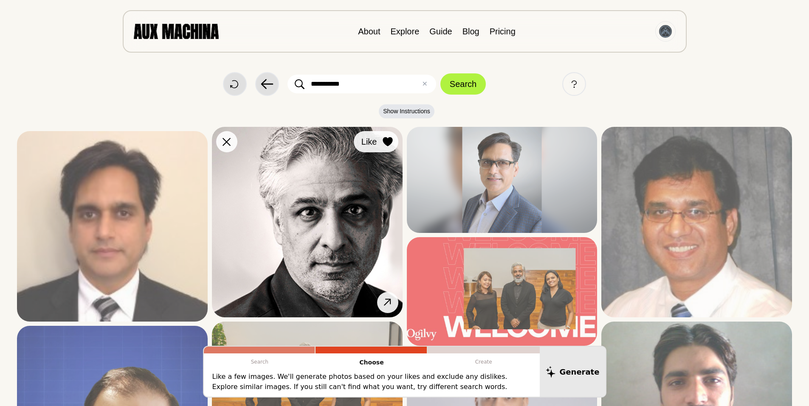
click at [387, 139] on icon at bounding box center [388, 141] width 10 height 9
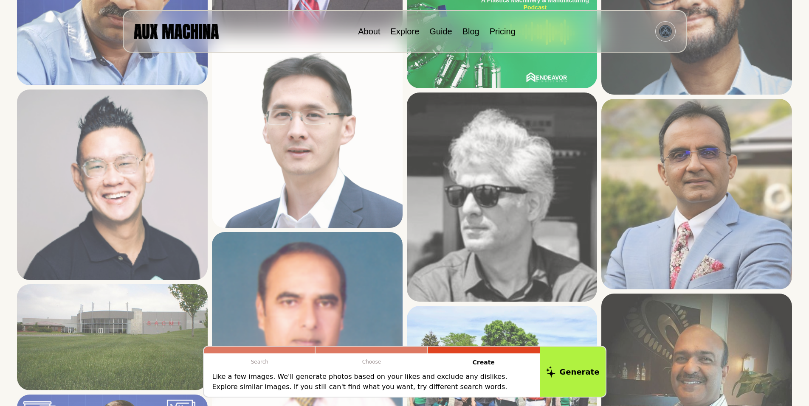
scroll to position [651, 0]
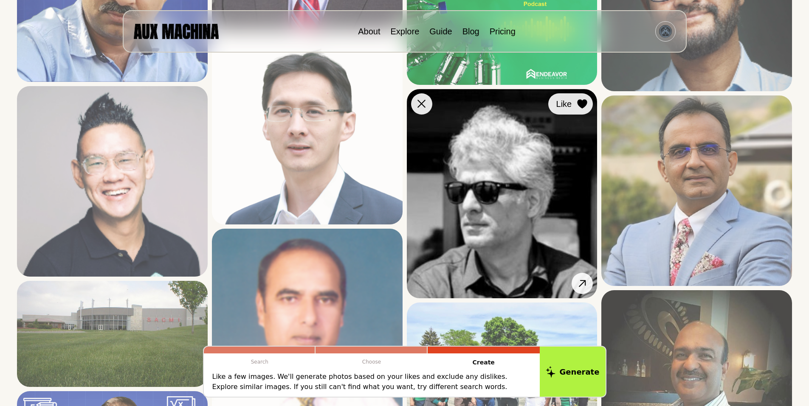
click at [581, 103] on icon at bounding box center [583, 103] width 10 height 9
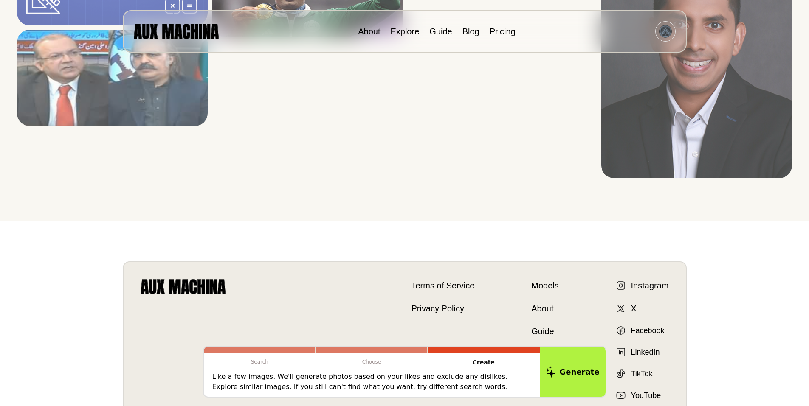
scroll to position [1218, 0]
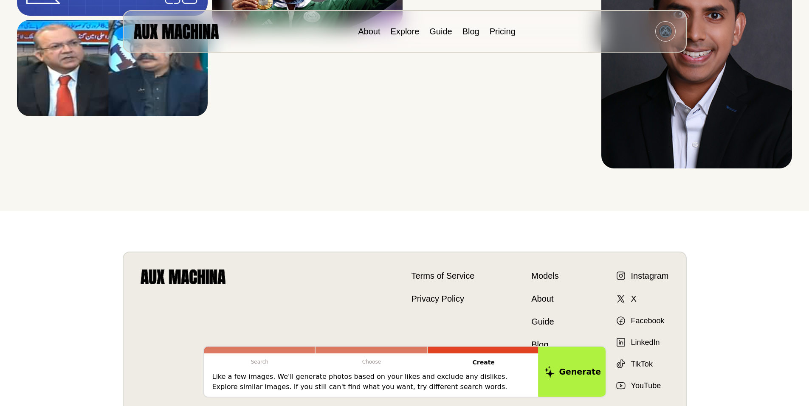
click at [572, 368] on button "Generate" at bounding box center [572, 372] width 69 height 53
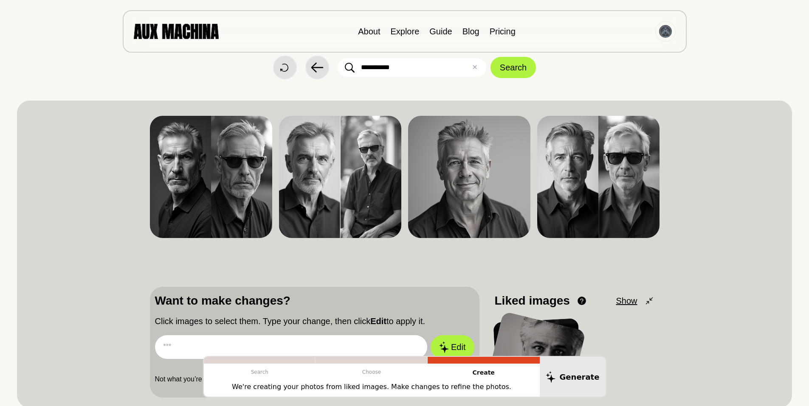
scroll to position [16, 0]
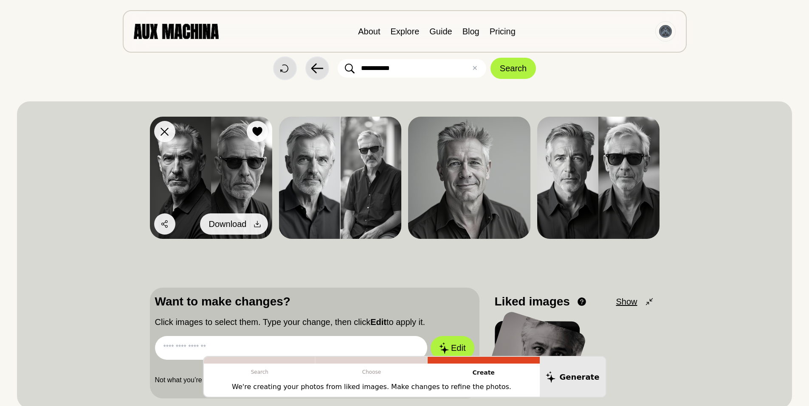
click at [255, 220] on icon at bounding box center [257, 224] width 8 height 8
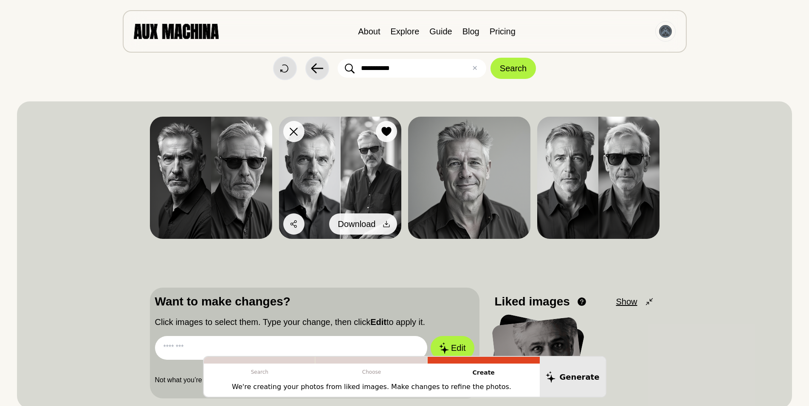
click at [387, 225] on icon at bounding box center [386, 224] width 8 height 8
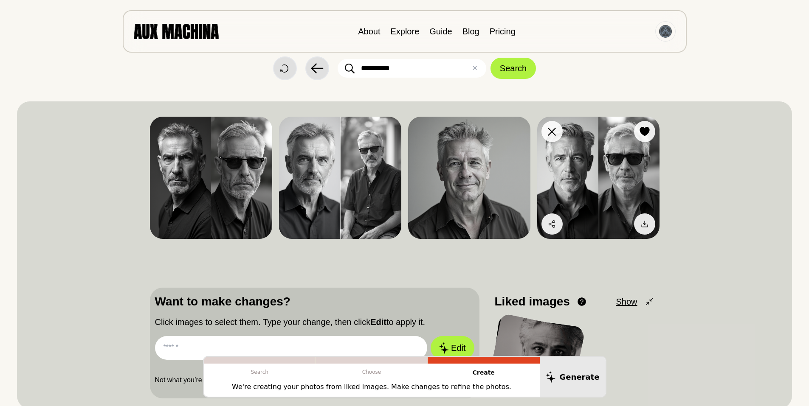
drag, startPoint x: 515, startPoint y: 222, endPoint x: 596, endPoint y: 223, distance: 81.1
click at [0, 0] on icon at bounding box center [0, 0] width 0 height 0
click at [645, 223] on icon at bounding box center [644, 224] width 6 height 6
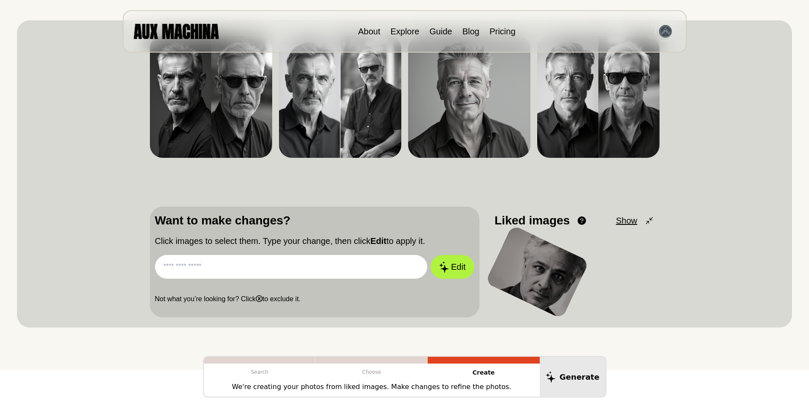
scroll to position [101, 0]
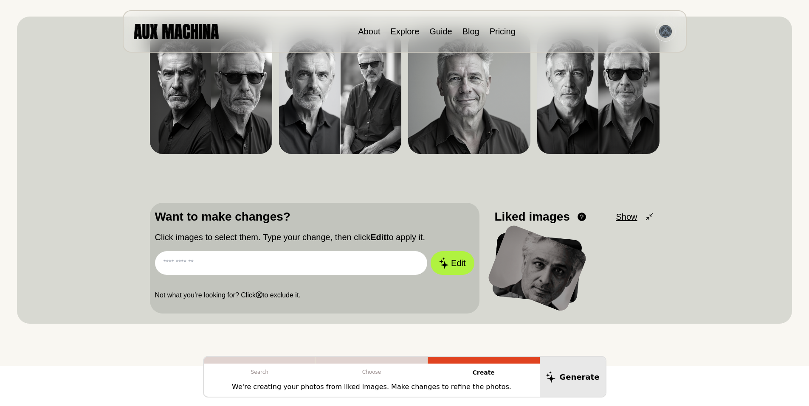
click at [533, 264] on div at bounding box center [537, 268] width 102 height 90
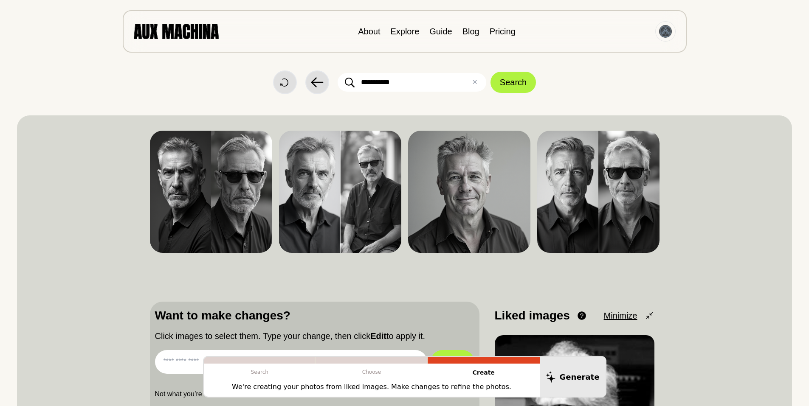
scroll to position [0, 0]
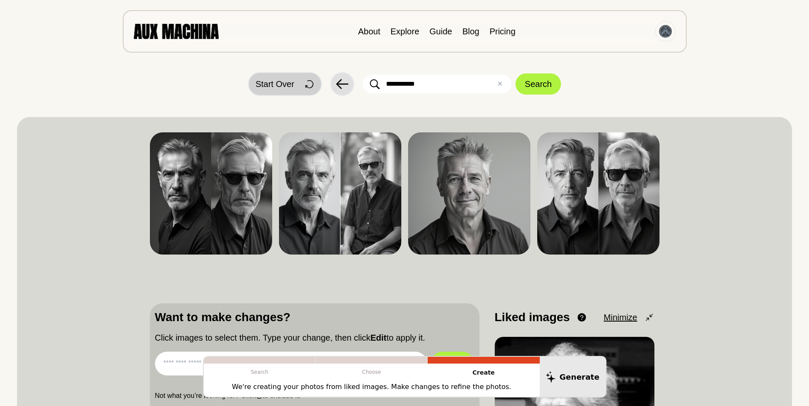
click at [276, 83] on span "Start Over" at bounding box center [275, 84] width 39 height 13
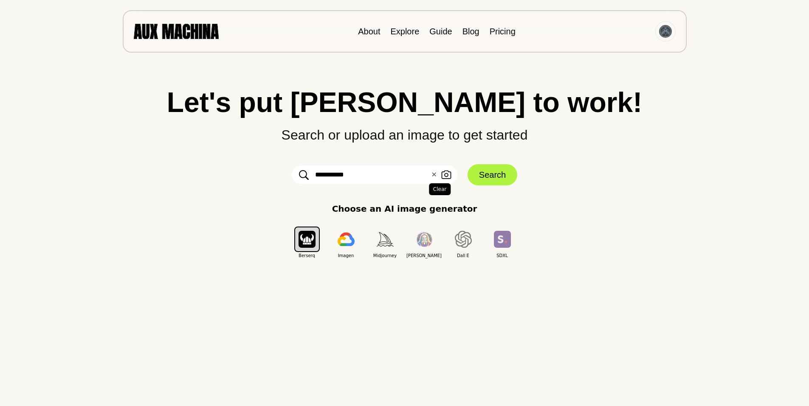
click at [434, 175] on button "✕ Clear" at bounding box center [434, 175] width 6 height 10
click at [369, 173] on input "text" at bounding box center [375, 175] width 166 height 19
click at [361, 177] on input "text" at bounding box center [375, 175] width 166 height 19
click at [330, 170] on input "text" at bounding box center [375, 175] width 166 height 19
type input "********"
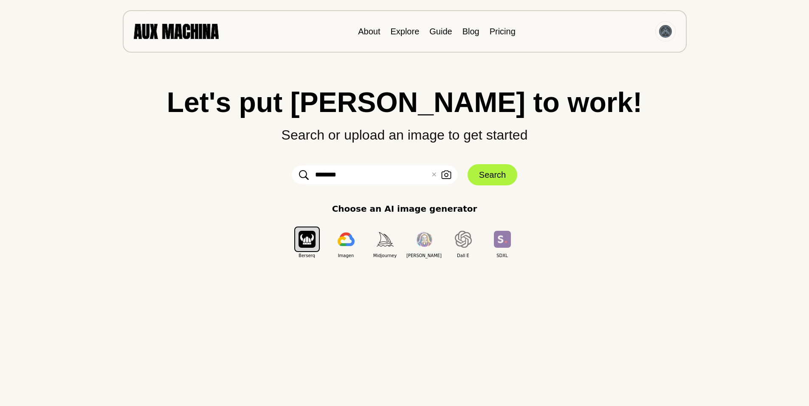
click button "Search" at bounding box center [493, 174] width 50 height 21
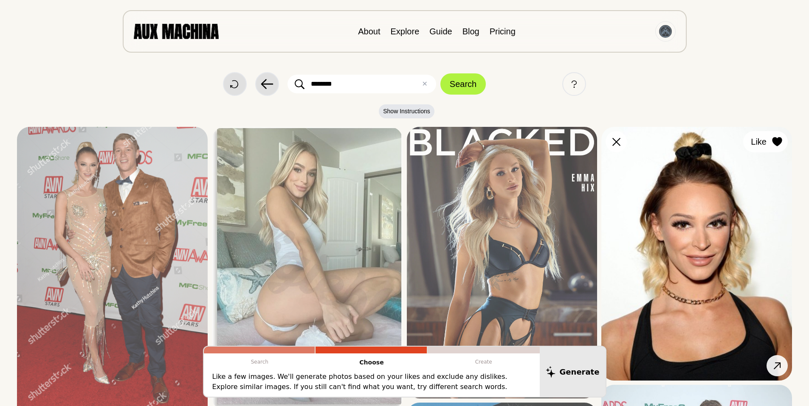
click at [779, 142] on icon at bounding box center [777, 141] width 10 height 9
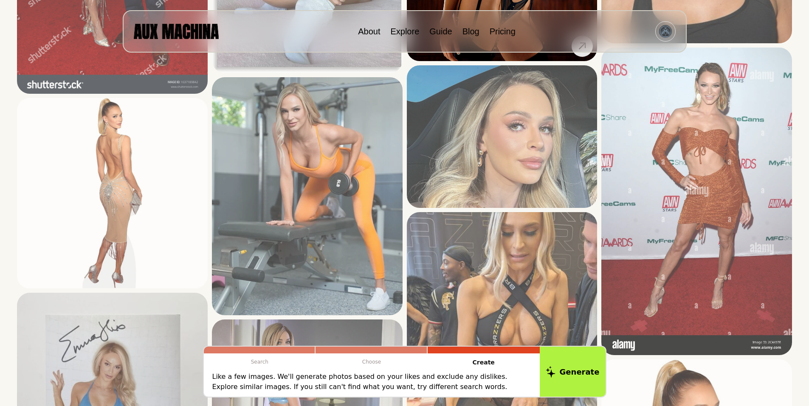
scroll to position [340, 0]
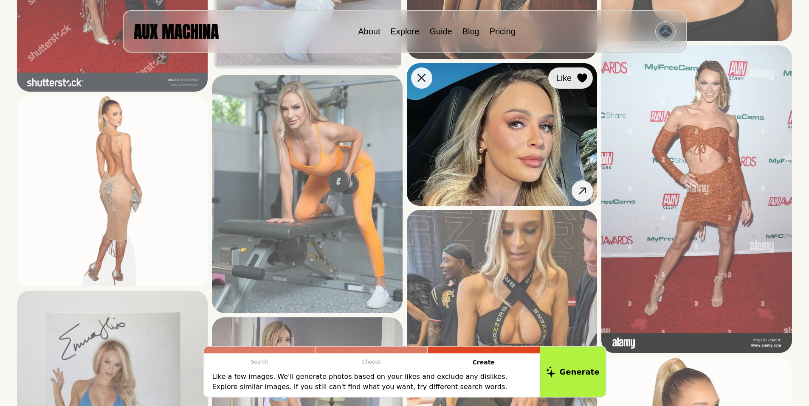
click at [581, 76] on icon at bounding box center [583, 77] width 10 height 9
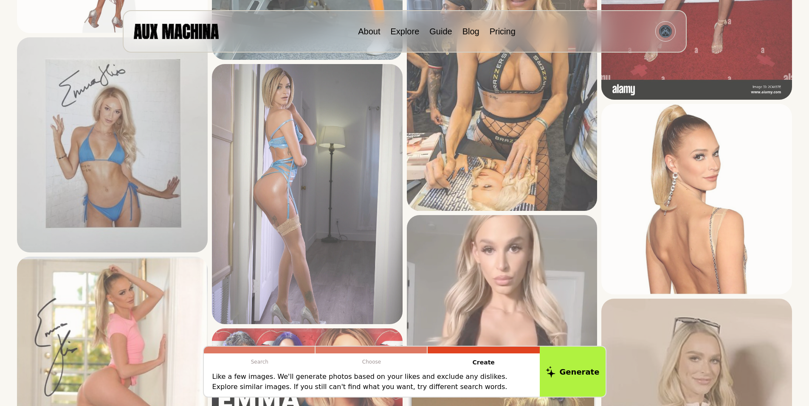
scroll to position [595, 0]
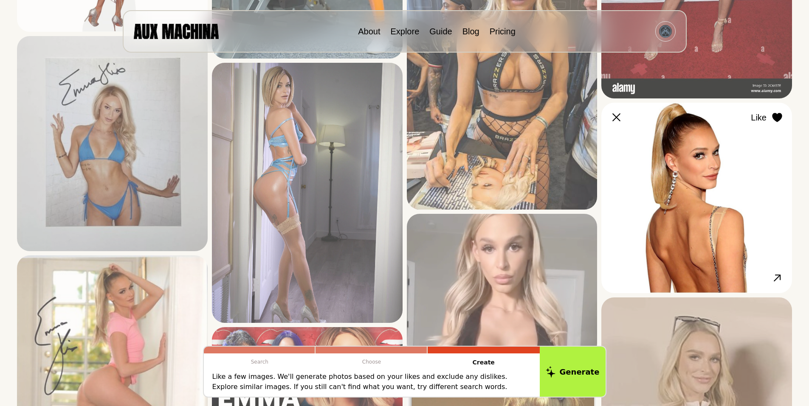
click at [776, 117] on icon at bounding box center [777, 117] width 10 height 9
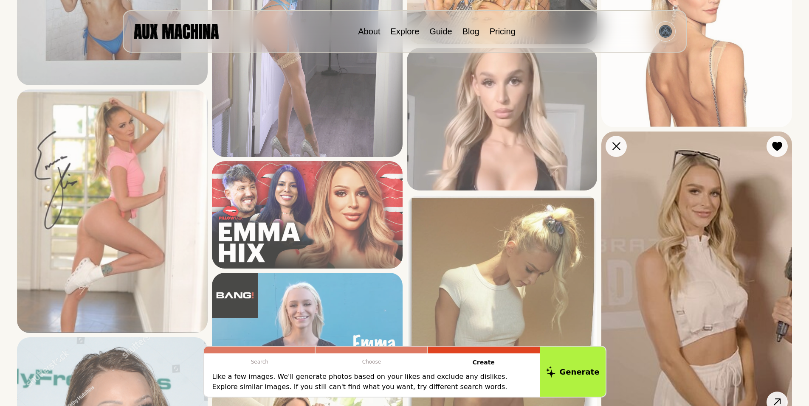
scroll to position [765, 0]
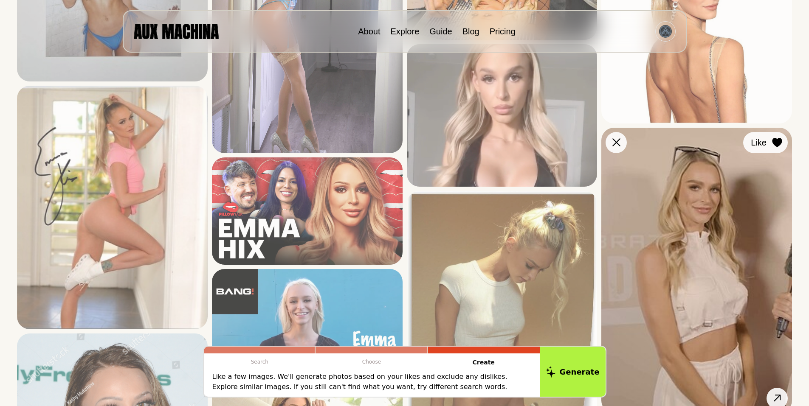
click at [776, 140] on icon at bounding box center [777, 142] width 10 height 9
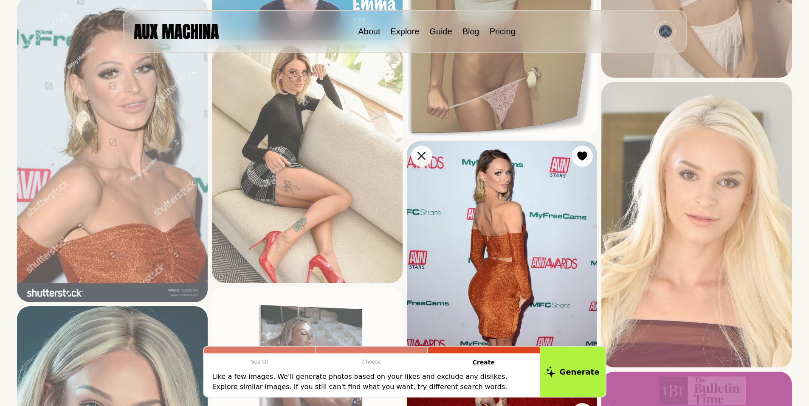
scroll to position [1104, 0]
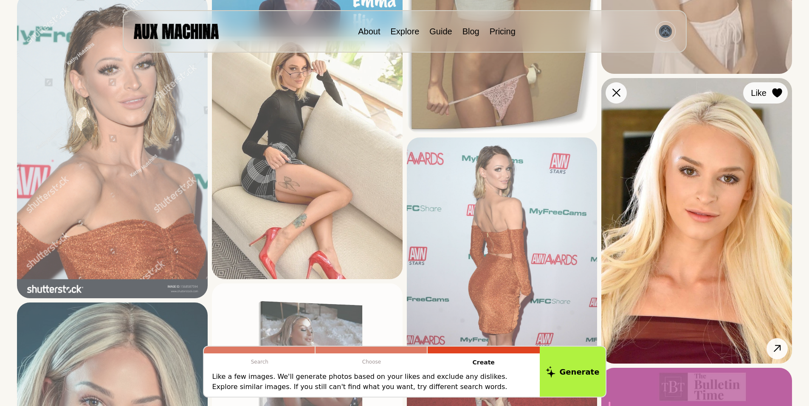
click at [773, 92] on icon at bounding box center [777, 92] width 10 height 9
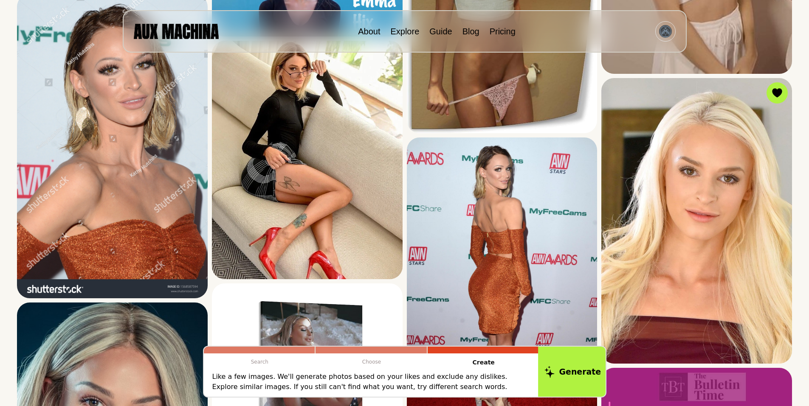
click at [571, 372] on button "Generate" at bounding box center [572, 372] width 69 height 53
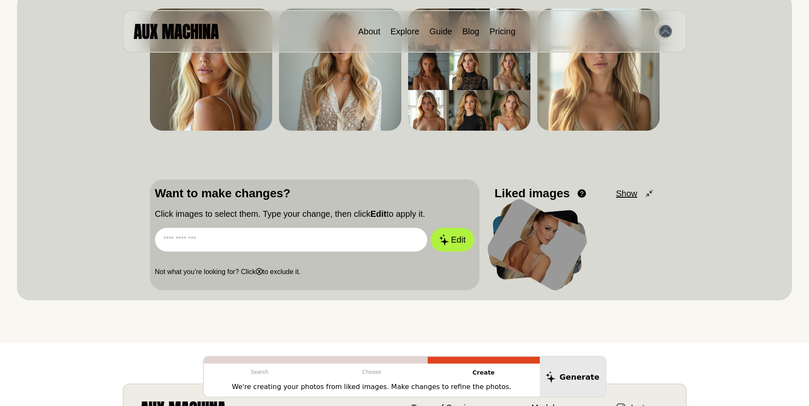
scroll to position [16, 0]
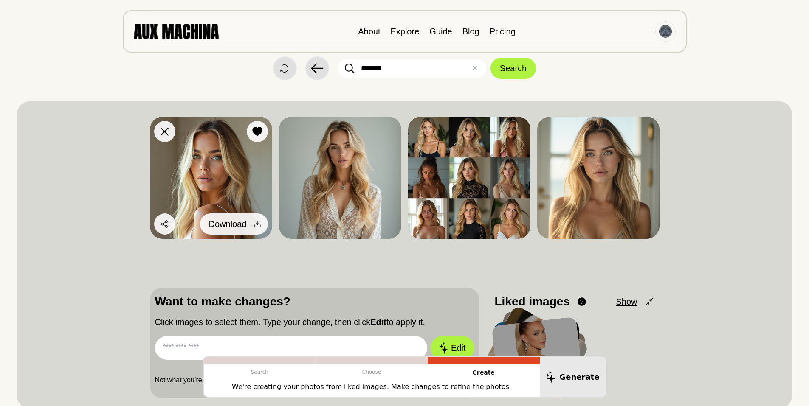
click at [258, 221] on icon at bounding box center [257, 224] width 8 height 8
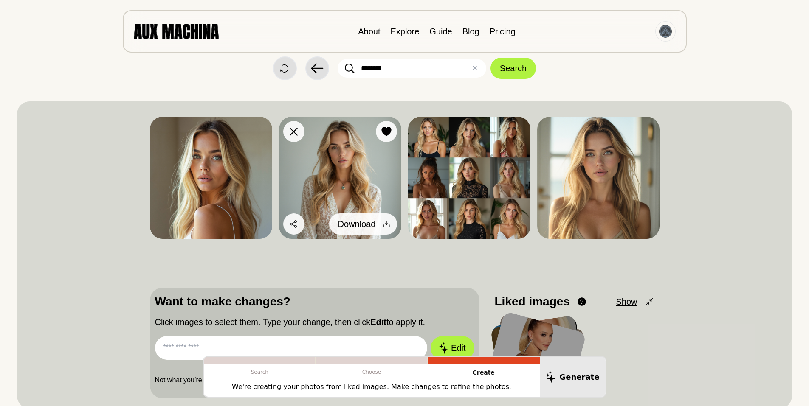
click at [386, 223] on icon at bounding box center [386, 224] width 6 height 6
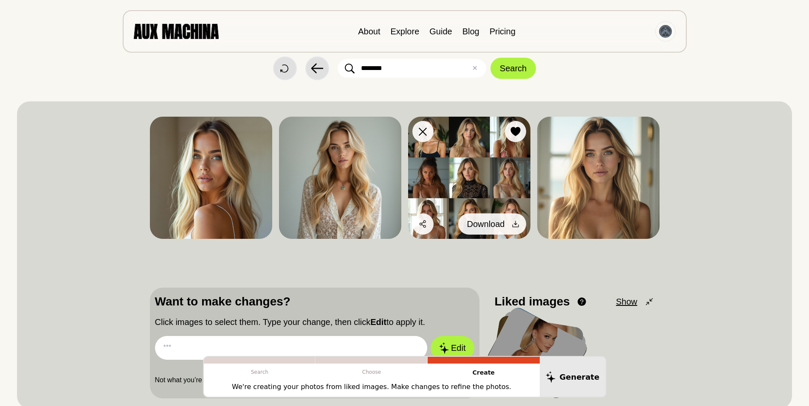
click at [514, 223] on icon at bounding box center [515, 224] width 8 height 8
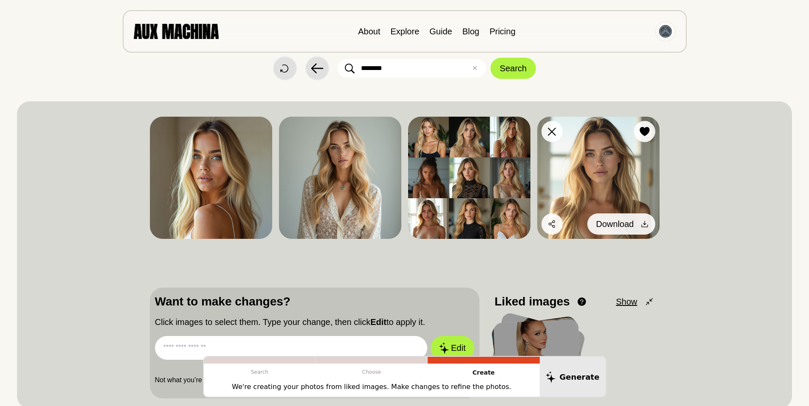
click at [644, 222] on icon at bounding box center [644, 224] width 6 height 6
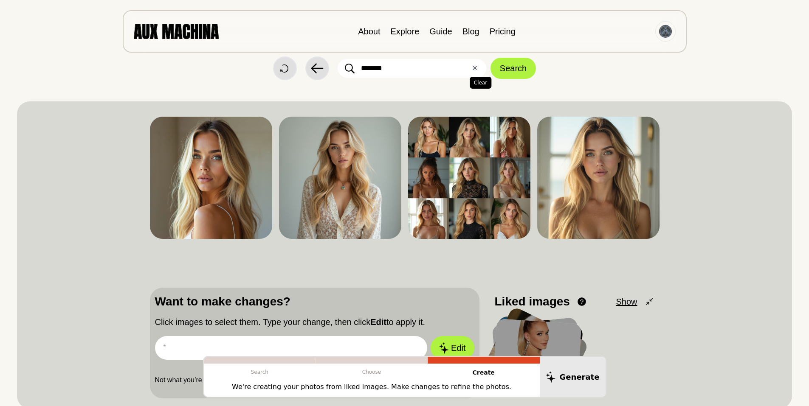
click at [474, 65] on button "✕ Clear" at bounding box center [475, 68] width 6 height 10
click at [379, 67] on input "text" at bounding box center [412, 68] width 149 height 19
click at [575, 83] on div "Start Over Back Search Dislike Like Share Download Dislike Like Share Download …" at bounding box center [404, 217] width 775 height 467
click at [390, 66] on input "text" at bounding box center [412, 68] width 149 height 19
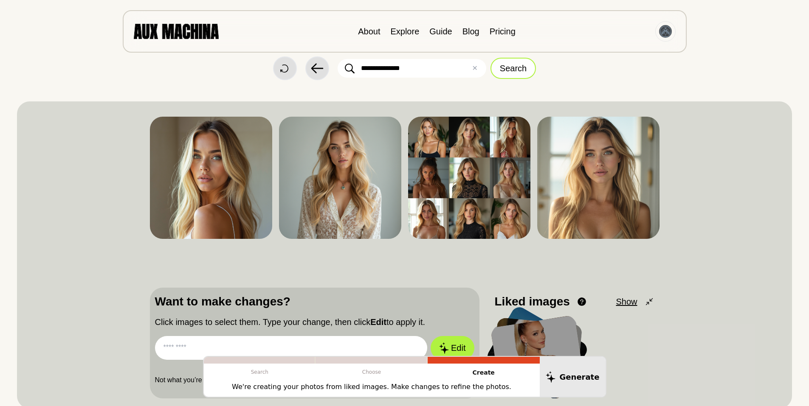
type input "**********"
click at [509, 67] on button "Search" at bounding box center [513, 68] width 45 height 21
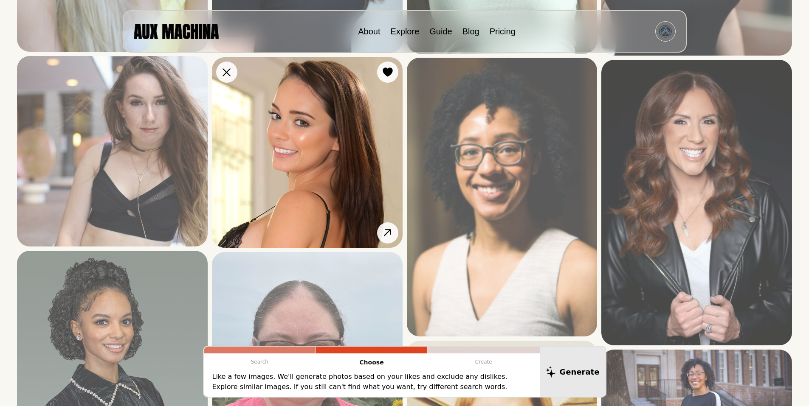
scroll to position [327, 0]
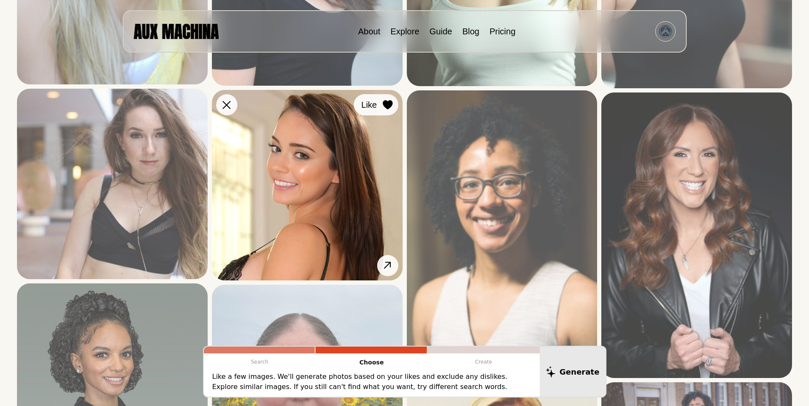
click at [387, 104] on icon at bounding box center [388, 104] width 10 height 9
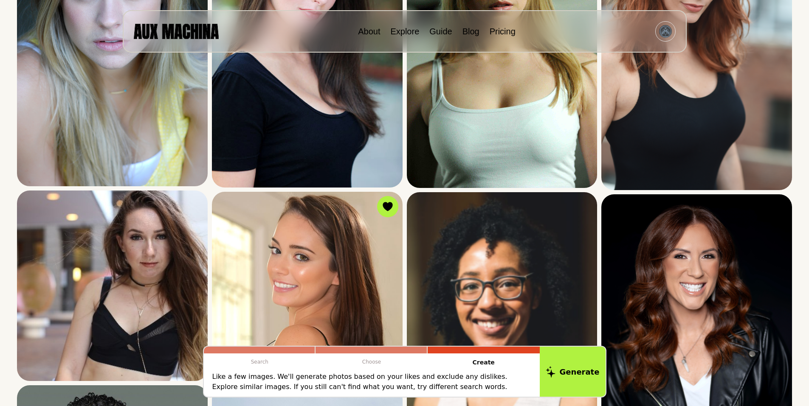
scroll to position [330, 0]
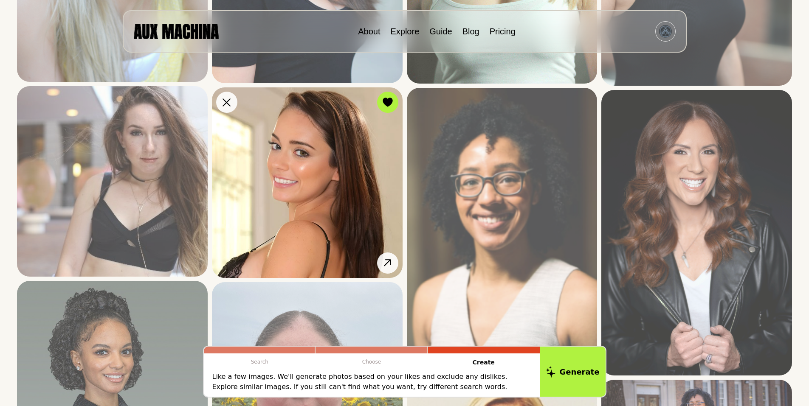
drag, startPoint x: 317, startPoint y: 189, endPoint x: 291, endPoint y: 183, distance: 27.2
click at [291, 183] on img at bounding box center [307, 182] width 191 height 191
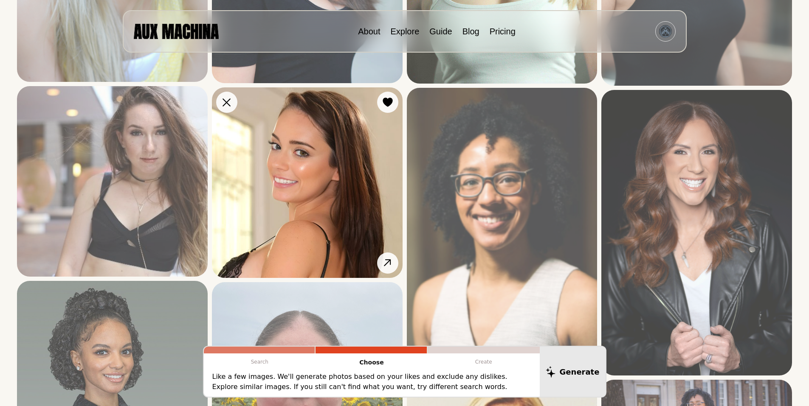
click at [294, 184] on img at bounding box center [307, 182] width 191 height 191
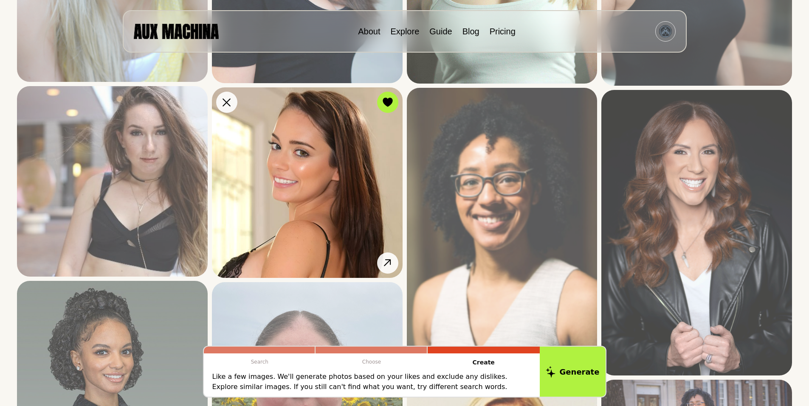
click at [294, 184] on img at bounding box center [307, 182] width 191 height 191
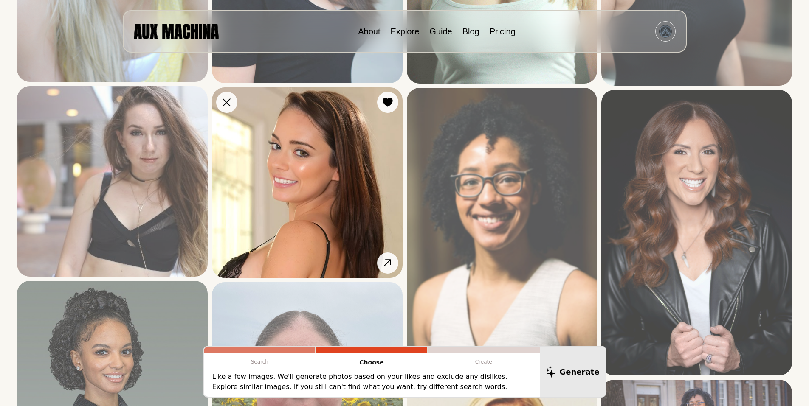
click at [294, 184] on img at bounding box center [307, 182] width 191 height 191
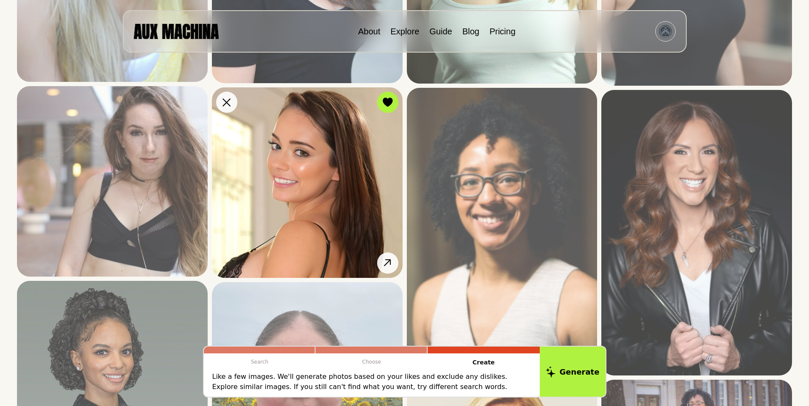
click at [294, 184] on img at bounding box center [307, 182] width 191 height 191
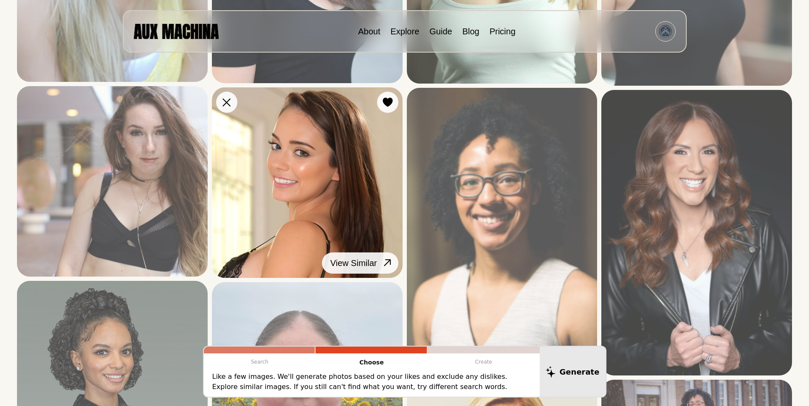
click at [387, 261] on icon at bounding box center [387, 263] width 12 height 12
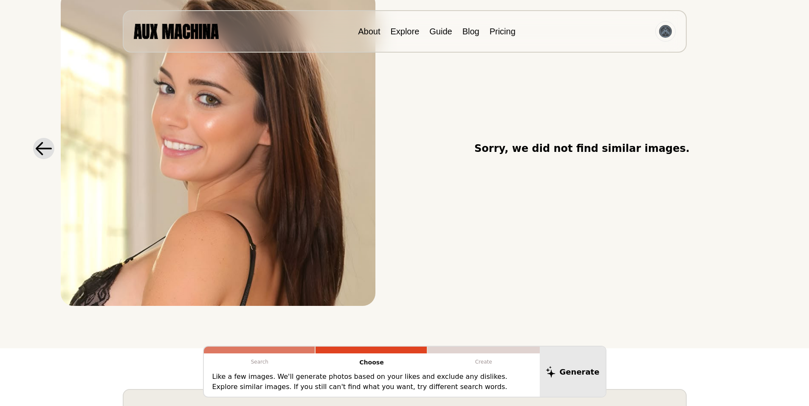
scroll to position [0, 0]
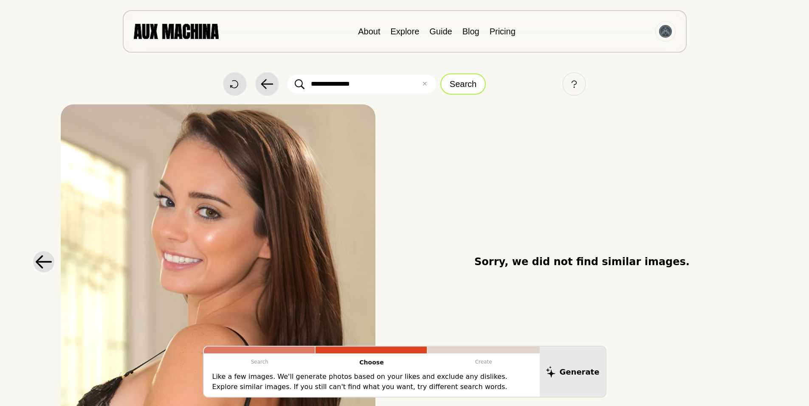
click at [463, 85] on button "Search" at bounding box center [462, 83] width 45 height 21
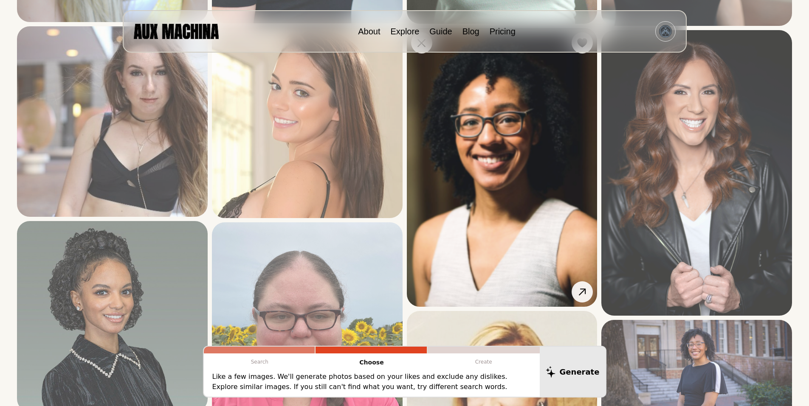
scroll to position [311, 0]
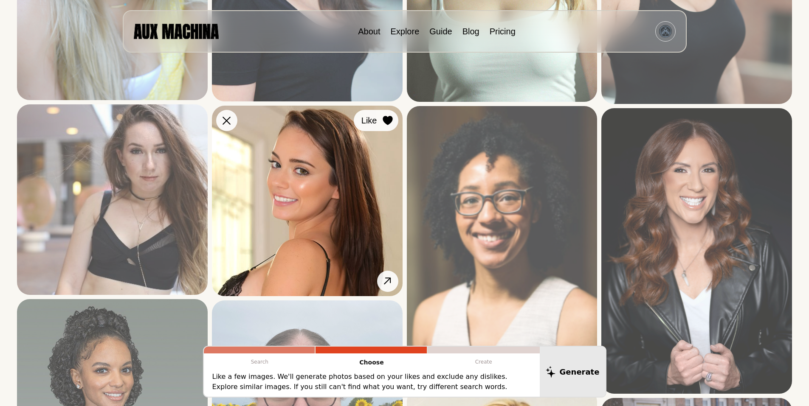
click at [389, 116] on icon at bounding box center [388, 120] width 10 height 9
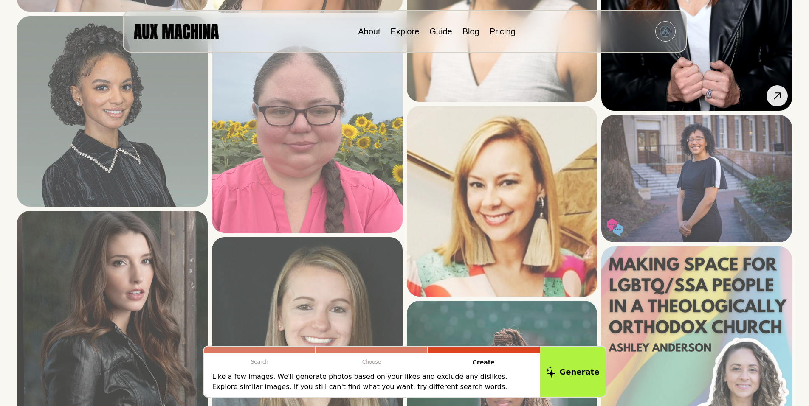
scroll to position [708, 0]
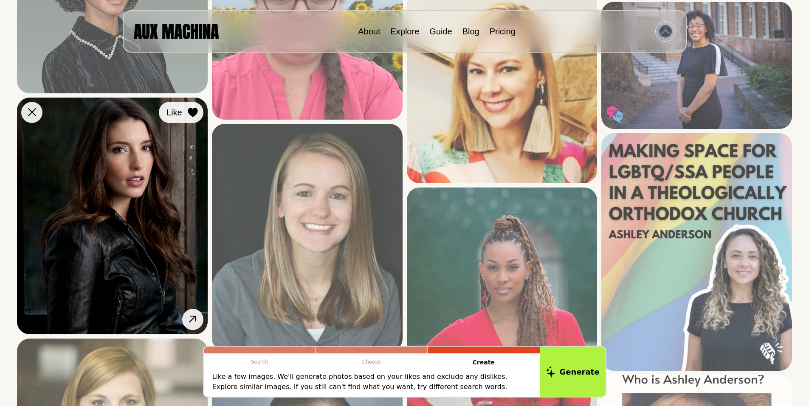
click at [191, 110] on icon at bounding box center [193, 112] width 10 height 9
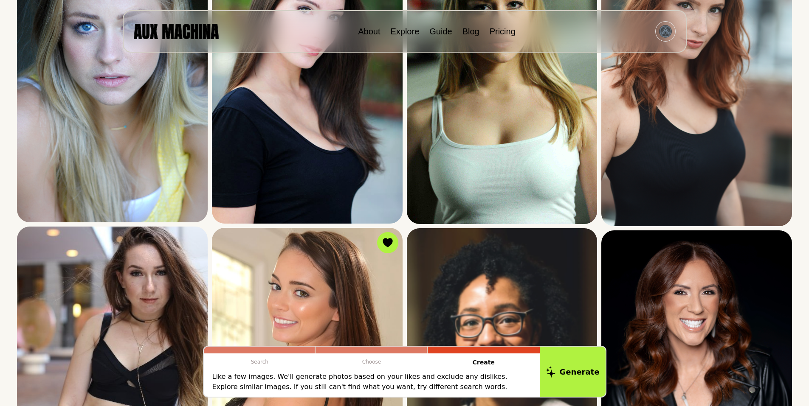
scroll to position [0, 0]
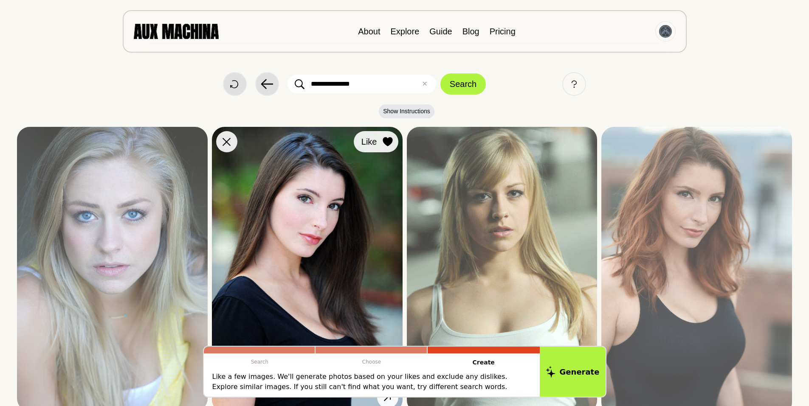
click at [387, 141] on icon at bounding box center [388, 141] width 10 height 9
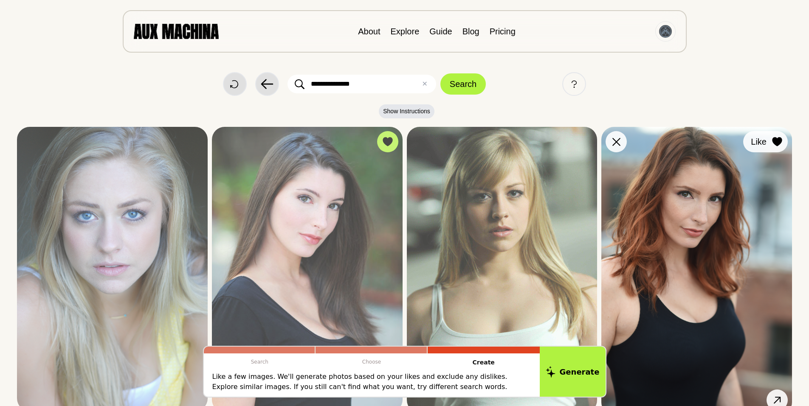
click at [779, 143] on icon at bounding box center [777, 141] width 10 height 9
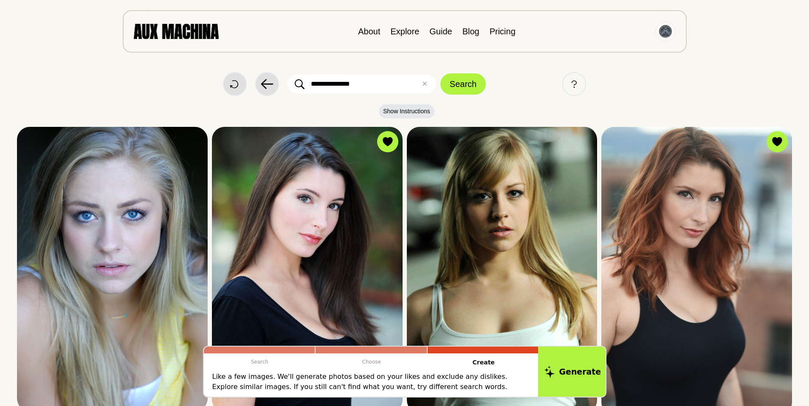
click at [580, 373] on button "Generate" at bounding box center [572, 372] width 69 height 53
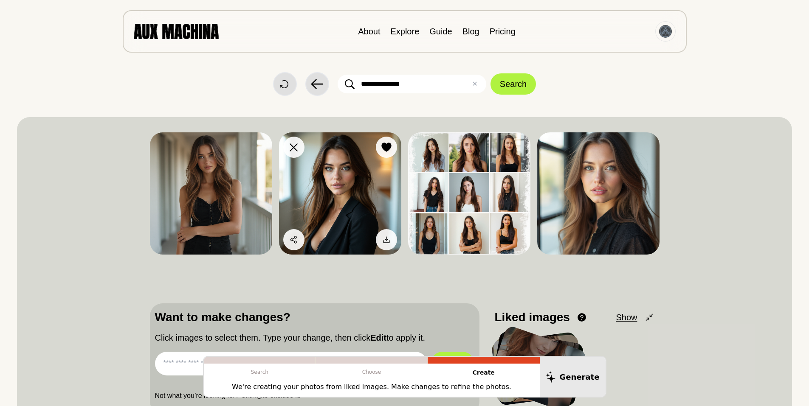
drag, startPoint x: 255, startPoint y: 237, endPoint x: 330, endPoint y: 232, distance: 74.5
click at [0, 0] on icon at bounding box center [0, 0] width 0 height 0
click at [386, 238] on icon at bounding box center [386, 240] width 6 height 6
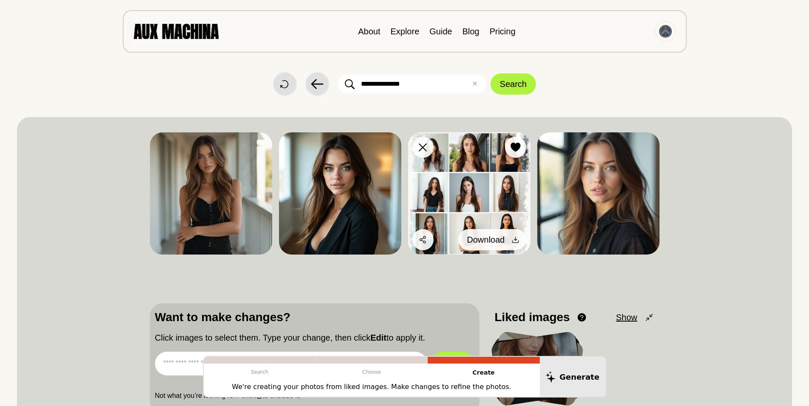
click at [514, 239] on icon at bounding box center [515, 240] width 8 height 8
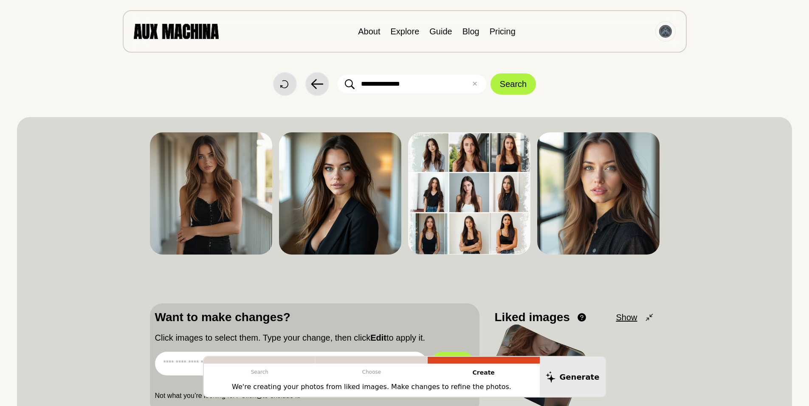
drag, startPoint x: 643, startPoint y: 240, endPoint x: 697, endPoint y: 220, distance: 56.4
click at [0, 0] on icon at bounding box center [0, 0] width 0 height 0
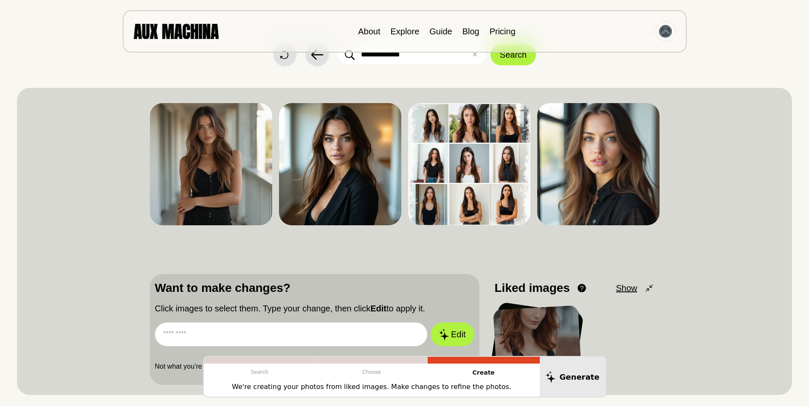
scroll to position [28, 0]
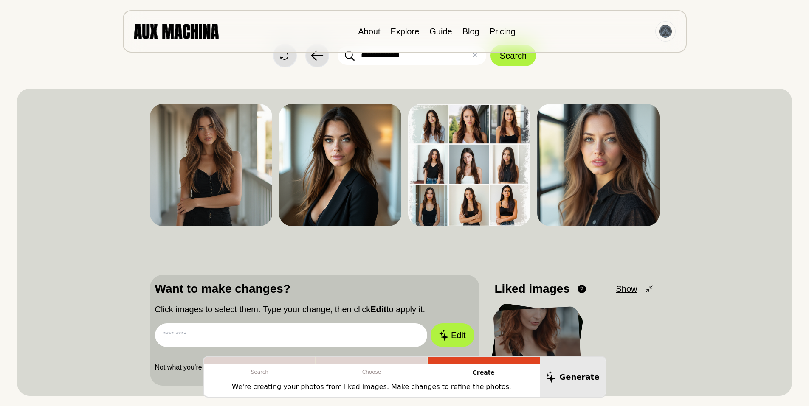
click at [185, 330] on input "text" at bounding box center [291, 336] width 273 height 24
type input "**********"
click at [460, 335] on button "Edit" at bounding box center [452, 335] width 46 height 25
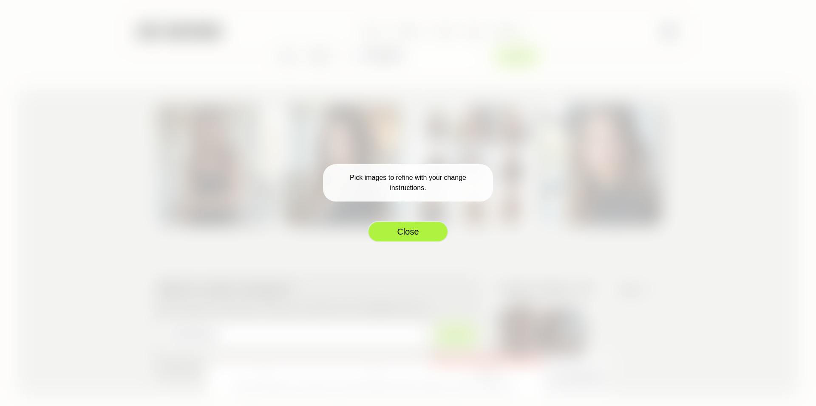
click at [412, 232] on button "Close" at bounding box center [407, 231] width 81 height 21
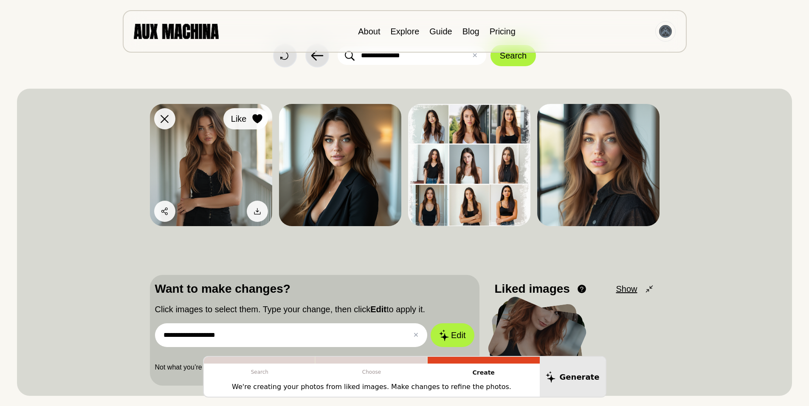
drag, startPoint x: 255, startPoint y: 116, endPoint x: 254, endPoint y: 121, distance: 5.5
click at [255, 116] on icon at bounding box center [257, 118] width 10 height 9
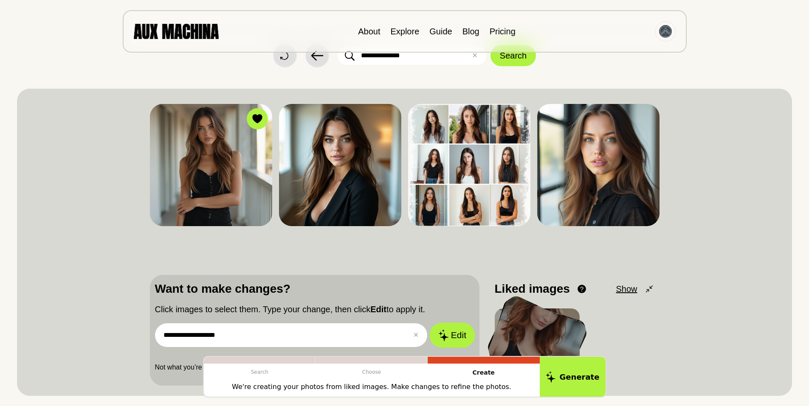
click at [459, 334] on button "Edit" at bounding box center [452, 335] width 46 height 25
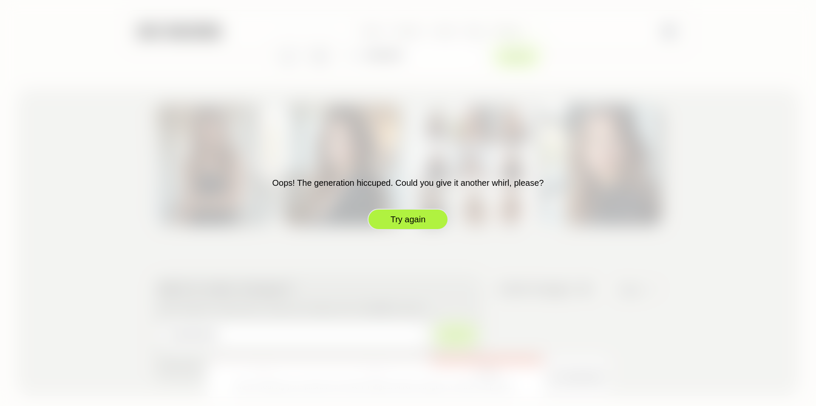
click at [410, 218] on button "Try again" at bounding box center [407, 219] width 81 height 21
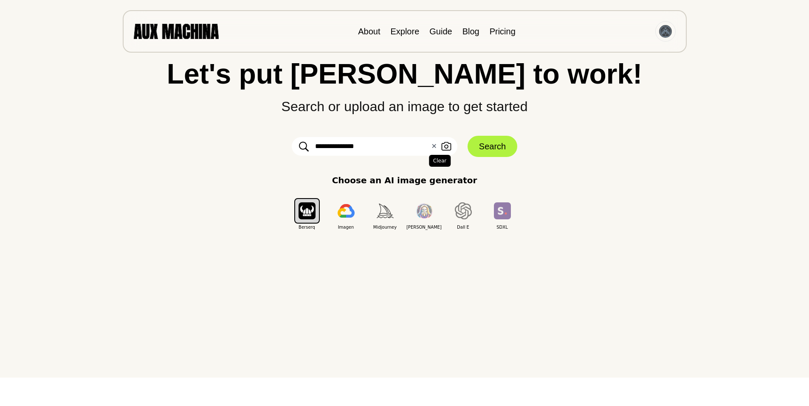
click at [432, 144] on button "✕ Clear" at bounding box center [434, 146] width 6 height 10
click at [366, 145] on input "text" at bounding box center [375, 146] width 166 height 19
